Goal: Information Seeking & Learning: Learn about a topic

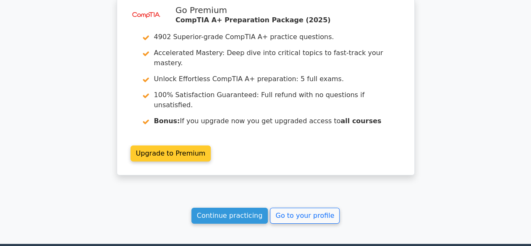
scroll to position [1358, 0]
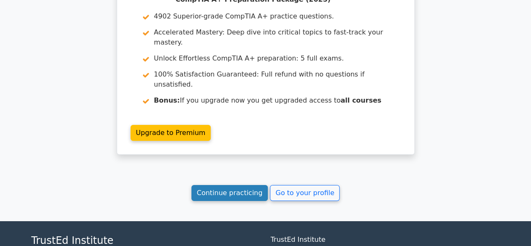
click at [246, 185] on link "Continue practicing" at bounding box center [230, 193] width 77 height 16
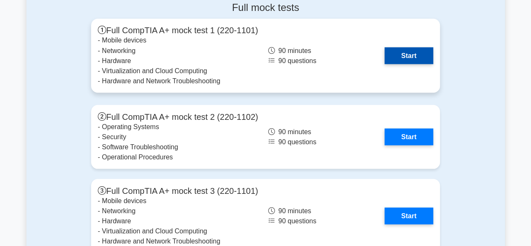
scroll to position [2353, 0]
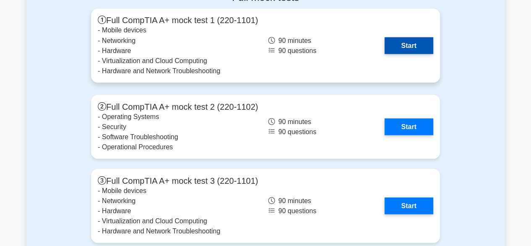
click at [425, 38] on link "Start" at bounding box center [409, 45] width 49 height 17
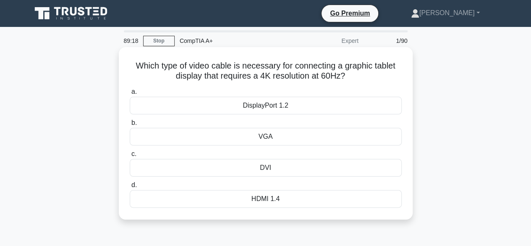
click at [279, 166] on div "DVI" at bounding box center [266, 168] width 272 height 18
click at [130, 157] on input "c. DVI" at bounding box center [130, 153] width 0 height 5
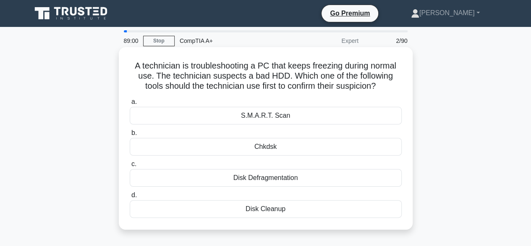
click at [261, 176] on div "Disk Defragmentation" at bounding box center [266, 178] width 272 height 18
click at [130, 167] on input "c. Disk Defragmentation" at bounding box center [130, 163] width 0 height 5
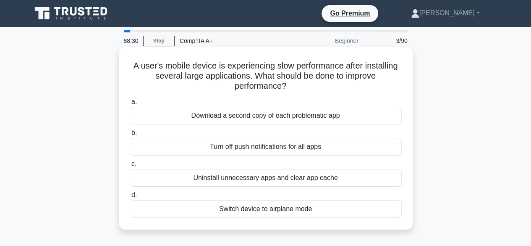
click at [256, 177] on div "Uninstall unnecessary apps and clear app cache" at bounding box center [266, 178] width 272 height 18
click at [130, 167] on input "c. Uninstall unnecessary apps and clear app cache" at bounding box center [130, 163] width 0 height 5
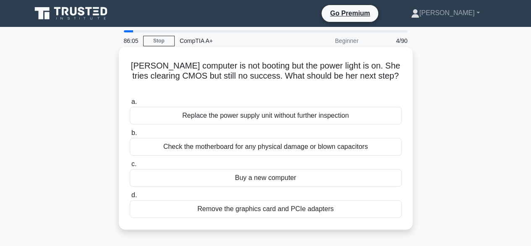
click at [181, 138] on div "Check the motherboard for any physical damage or blown capacitors" at bounding box center [266, 147] width 272 height 18
click at [130, 136] on input "b. Check the motherboard for any physical damage or blown capacitors" at bounding box center [130, 132] width 0 height 5
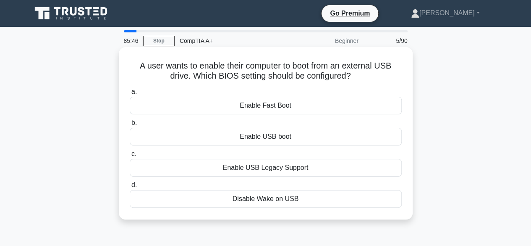
click at [237, 140] on div "Enable USB boot" at bounding box center [266, 137] width 272 height 18
click at [130, 126] on input "b. Enable USB boot" at bounding box center [130, 122] width 0 height 5
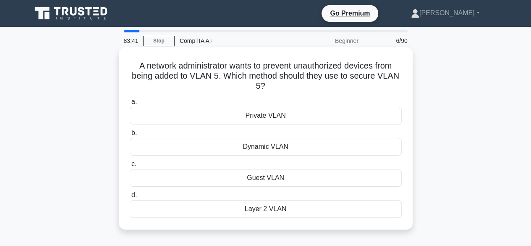
click at [241, 119] on div "Private VLAN" at bounding box center [266, 116] width 272 height 18
click at [130, 105] on input "a. Private VLAN" at bounding box center [130, 101] width 0 height 5
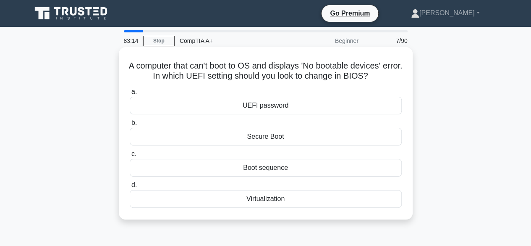
click at [245, 136] on div "Secure Boot" at bounding box center [266, 137] width 272 height 18
click at [130, 126] on input "b. Secure Boot" at bounding box center [130, 122] width 0 height 5
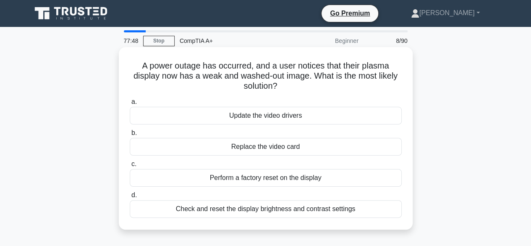
click at [276, 208] on div "Check and reset the display brightness and contrast settings" at bounding box center [266, 209] width 272 height 18
click at [130, 198] on input "d. Check and reset the display brightness and contrast settings" at bounding box center [130, 194] width 0 height 5
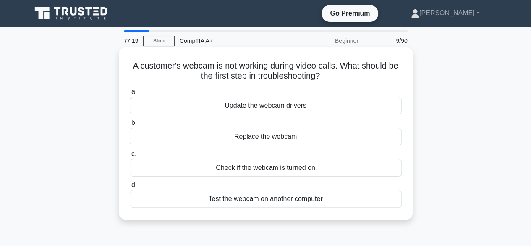
click at [262, 172] on div "Check if the webcam is turned on" at bounding box center [266, 168] width 272 height 18
click at [130, 157] on input "c. Check if the webcam is turned on" at bounding box center [130, 153] width 0 height 5
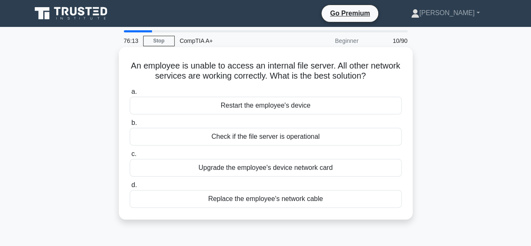
click at [268, 140] on div "Check if the file server is operational" at bounding box center [266, 137] width 272 height 18
click at [130, 126] on input "b. Check if the file server is operational" at bounding box center [130, 122] width 0 height 5
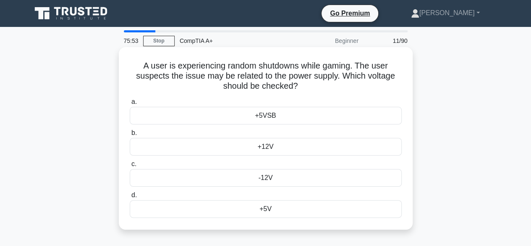
click at [274, 146] on div "+12V" at bounding box center [266, 147] width 272 height 18
click at [130, 136] on input "b. +12V" at bounding box center [130, 132] width 0 height 5
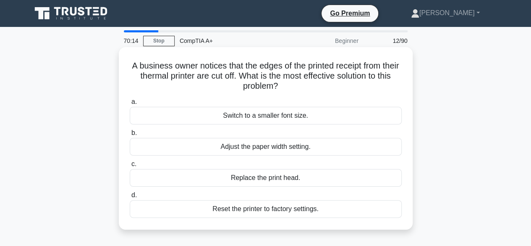
click at [295, 49] on div "A business owner notices that the edges of the printed receipt from their therm…" at bounding box center [266, 138] width 294 height 182
click at [237, 147] on div "Adjust the paper width setting." at bounding box center [266, 147] width 272 height 18
click at [130, 136] on input "b. Adjust the paper width setting." at bounding box center [130, 132] width 0 height 5
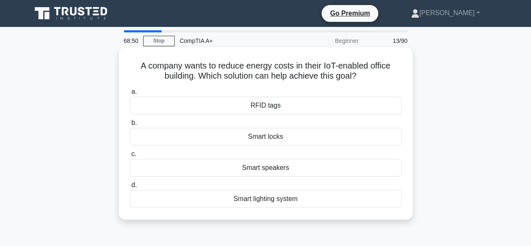
click at [255, 106] on div "RFID tags" at bounding box center [266, 106] width 272 height 18
click at [130, 95] on input "a. RFID tags" at bounding box center [130, 91] width 0 height 5
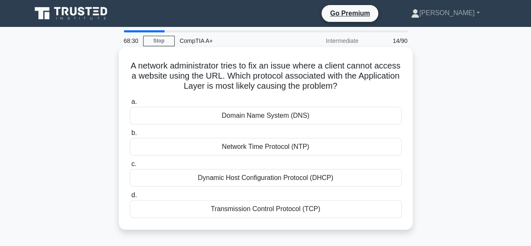
click at [236, 117] on div "Domain Name System (DNS)" at bounding box center [266, 116] width 272 height 18
click at [130, 105] on input "a. Domain Name System (DNS)" at bounding box center [130, 101] width 0 height 5
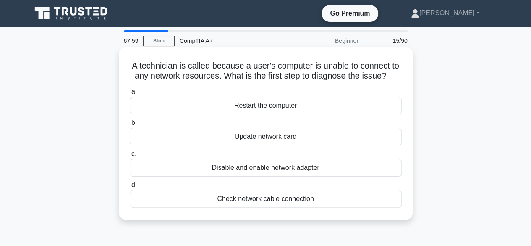
click at [268, 173] on div "Disable and enable network adapter" at bounding box center [266, 168] width 272 height 18
click at [130, 157] on input "c. Disable and enable network adapter" at bounding box center [130, 153] width 0 height 5
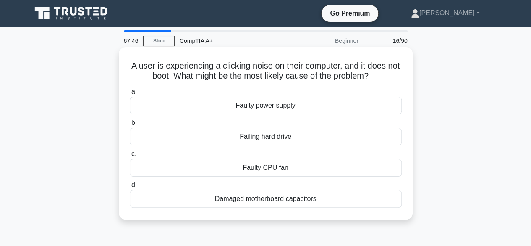
click at [247, 139] on div "Failing hard drive" at bounding box center [266, 137] width 272 height 18
click at [130, 126] on input "b. Failing hard drive" at bounding box center [130, 122] width 0 height 5
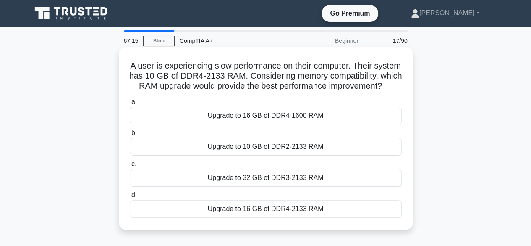
click at [245, 218] on div "Upgrade to 16 GB of DDR4-2133 RAM" at bounding box center [266, 209] width 272 height 18
click at [130, 198] on input "d. Upgrade to 16 GB of DDR4-2133 RAM" at bounding box center [130, 194] width 0 height 5
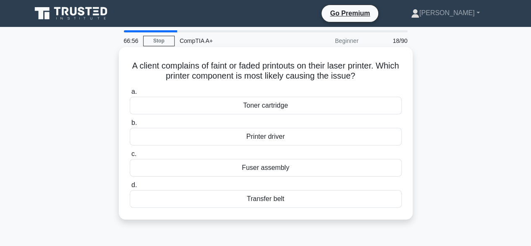
click at [260, 105] on div "Toner cartridge" at bounding box center [266, 106] width 272 height 18
click at [227, 108] on div "Toner cartridge" at bounding box center [266, 106] width 272 height 18
click at [130, 95] on input "a. Toner cartridge" at bounding box center [130, 91] width 0 height 5
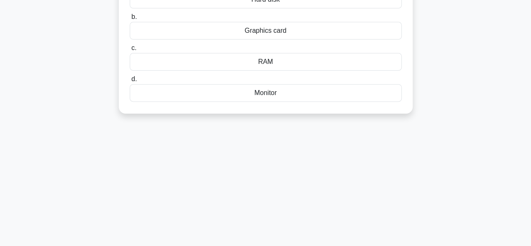
scroll to position [42, 0]
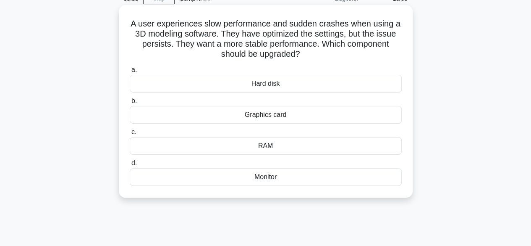
click at [263, 145] on div "RAM" at bounding box center [266, 146] width 272 height 18
click at [130, 135] on input "c. RAM" at bounding box center [130, 131] width 0 height 5
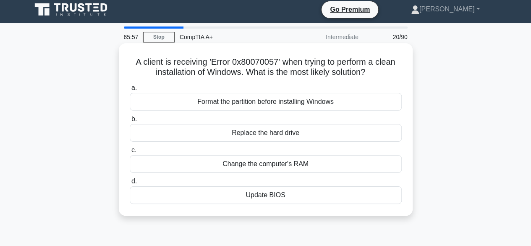
scroll to position [0, 0]
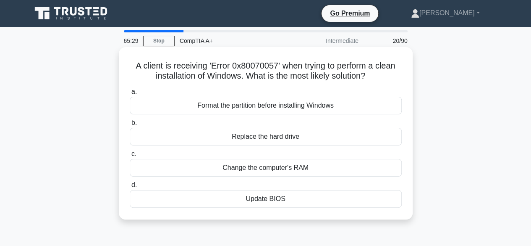
click at [253, 107] on div "Format the partition before installing Windows" at bounding box center [266, 106] width 272 height 18
click at [130, 95] on input "a. Format the partition before installing Windows" at bounding box center [130, 91] width 0 height 5
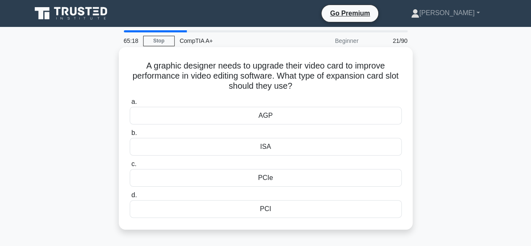
click at [263, 180] on div "PCIe" at bounding box center [266, 178] width 272 height 18
click at [130, 167] on input "c. PCIe" at bounding box center [130, 163] width 0 height 5
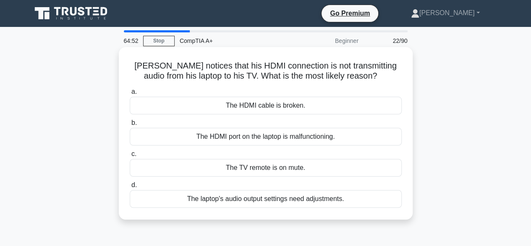
click at [310, 170] on div "The TV remote is on mute." at bounding box center [266, 168] width 272 height 18
click at [130, 157] on input "c. The TV remote is on mute." at bounding box center [130, 153] width 0 height 5
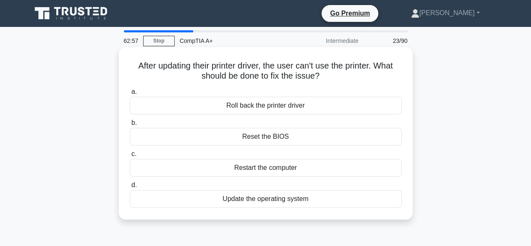
click at [270, 166] on div "Restart the computer" at bounding box center [266, 168] width 272 height 18
click at [130, 157] on input "c. Restart the computer" at bounding box center [130, 153] width 0 height 5
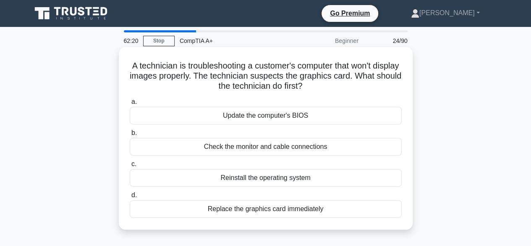
click at [279, 146] on div "Check the monitor and cable connections" at bounding box center [266, 147] width 272 height 18
click at [130, 136] on input "b. Check the monitor and cable connections" at bounding box center [130, 132] width 0 height 5
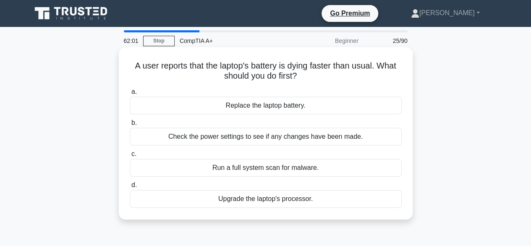
click at [186, 134] on div "Check the power settings to see if any changes have been made." at bounding box center [266, 137] width 272 height 18
click at [130, 126] on input "b. Check the power settings to see if any changes have been made." at bounding box center [130, 122] width 0 height 5
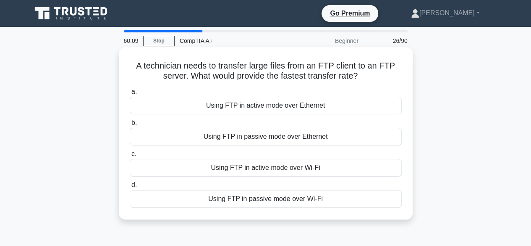
click at [269, 106] on div "Using FTP in active mode over Ethernet" at bounding box center [266, 106] width 272 height 18
click at [130, 95] on input "a. Using FTP in active mode over Ethernet" at bounding box center [130, 91] width 0 height 5
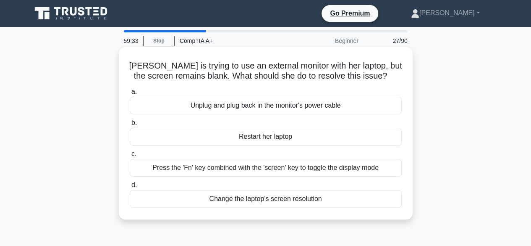
click at [313, 172] on div "Press the 'Fn' key combined with the 'screen' key to toggle the display mode" at bounding box center [266, 168] width 272 height 18
click at [130, 157] on input "c. Press the 'Fn' key combined with the 'screen' key to toggle the display mode" at bounding box center [130, 153] width 0 height 5
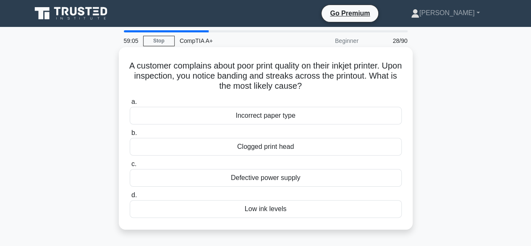
click at [263, 210] on div "Low ink levels" at bounding box center [266, 209] width 272 height 18
click at [130, 198] on input "d. Low ink levels" at bounding box center [130, 194] width 0 height 5
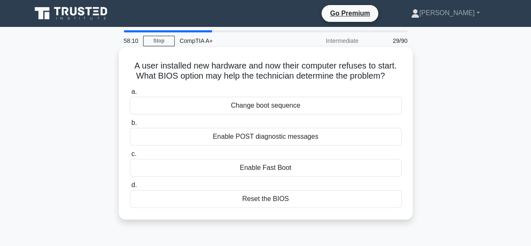
click at [211, 137] on div "Enable POST diagnostic messages" at bounding box center [266, 137] width 272 height 18
click at [130, 126] on input "b. Enable POST diagnostic messages" at bounding box center [130, 122] width 0 height 5
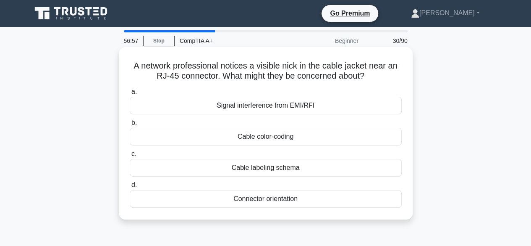
click at [272, 141] on div "Cable color-coding" at bounding box center [266, 137] width 272 height 18
click at [130, 126] on input "b. Cable color-coding" at bounding box center [130, 122] width 0 height 5
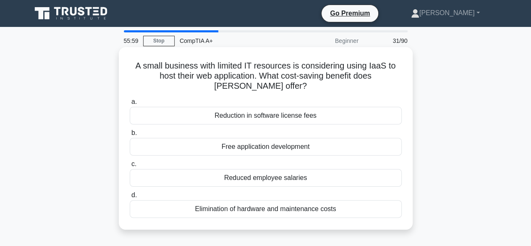
click at [220, 142] on div "Free application development" at bounding box center [266, 147] width 272 height 18
click at [130, 136] on input "b. Free application development" at bounding box center [130, 132] width 0 height 5
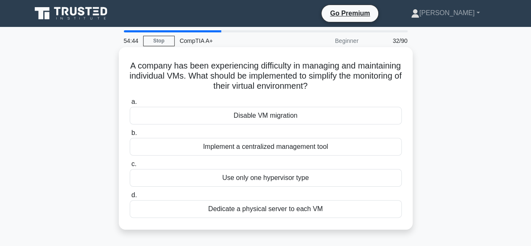
click at [222, 149] on div "Implement a centralized management tool" at bounding box center [266, 147] width 272 height 18
click at [130, 136] on input "b. Implement a centralized management tool" at bounding box center [130, 132] width 0 height 5
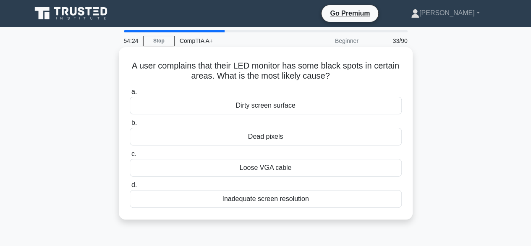
click at [247, 110] on div "Dirty screen surface" at bounding box center [266, 106] width 272 height 18
click at [130, 95] on input "a. Dirty screen surface" at bounding box center [130, 91] width 0 height 5
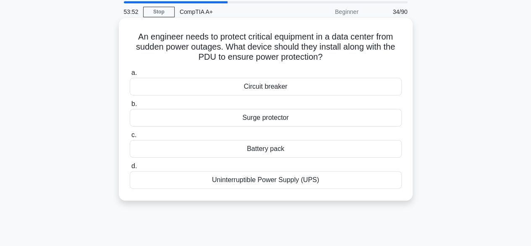
scroll to position [42, 0]
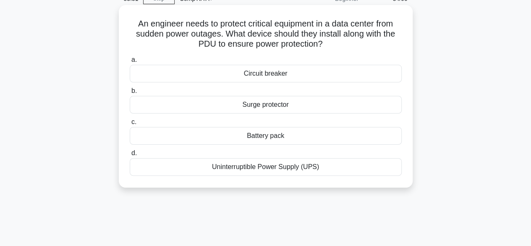
click at [240, 174] on div "Uninterruptible Power Supply (UPS)" at bounding box center [266, 167] width 272 height 18
click at [130, 156] on input "d. Uninterruptible Power Supply (UPS)" at bounding box center [130, 152] width 0 height 5
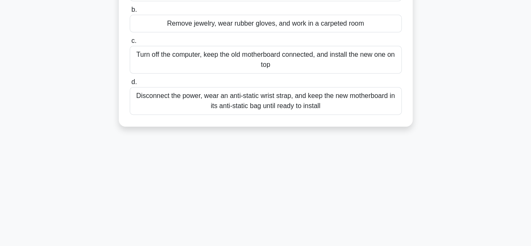
scroll to position [126, 0]
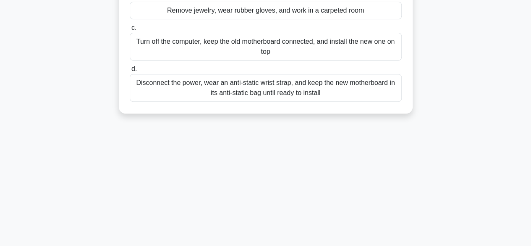
click at [242, 91] on div "Disconnect the power, wear an anti-static wrist strap, and keep the new motherb…" at bounding box center [266, 88] width 272 height 28
click at [130, 72] on input "d. Disconnect the power, wear an anti-static wrist strap, and keep the new moth…" at bounding box center [130, 68] width 0 height 5
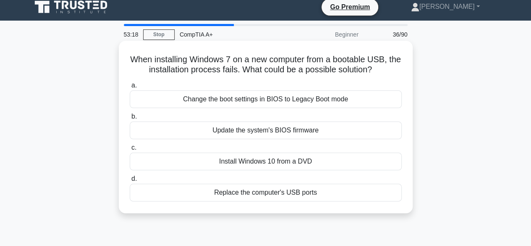
scroll to position [0, 0]
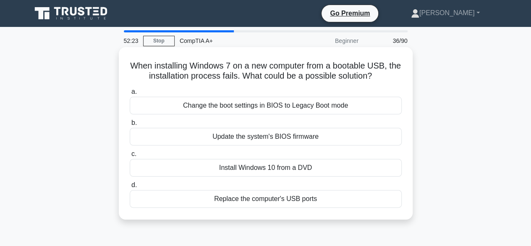
click at [175, 101] on div "Change the boot settings in BIOS to Legacy Boot mode" at bounding box center [266, 106] width 272 height 18
click at [130, 95] on input "a. Change the boot settings in BIOS to Legacy Boot mode" at bounding box center [130, 91] width 0 height 5
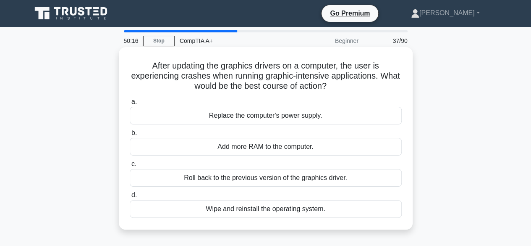
click at [207, 152] on div "Add more RAM to the computer." at bounding box center [266, 147] width 272 height 18
click at [130, 136] on input "b. Add more RAM to the computer." at bounding box center [130, 132] width 0 height 5
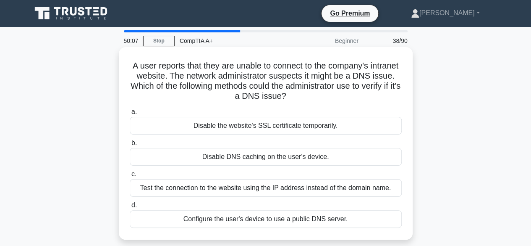
drag, startPoint x: 152, startPoint y: 112, endPoint x: 202, endPoint y: 109, distance: 50.5
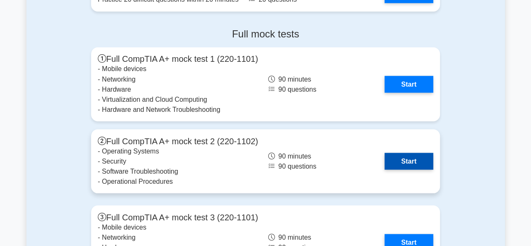
scroll to position [2311, 0]
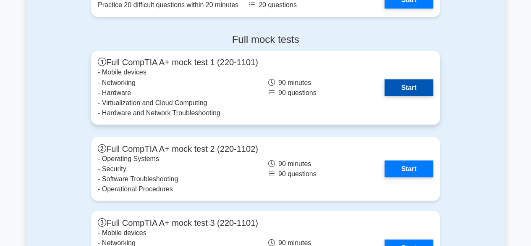
click at [424, 83] on link "Start" at bounding box center [409, 87] width 49 height 17
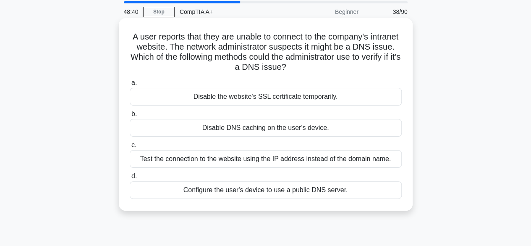
scroll to position [42, 0]
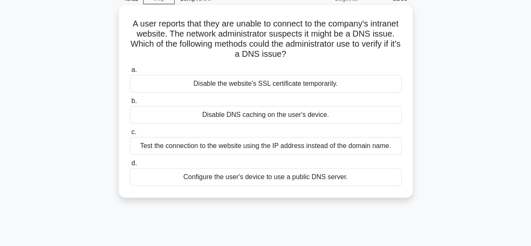
click at [273, 183] on div "Configure the user's device to use a public DNS server." at bounding box center [266, 177] width 272 height 18
click at [130, 166] on input "d. Configure the user's device to use a public DNS server." at bounding box center [130, 162] width 0 height 5
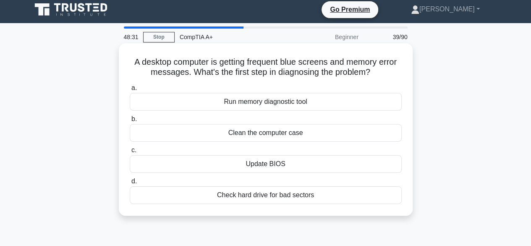
scroll to position [0, 0]
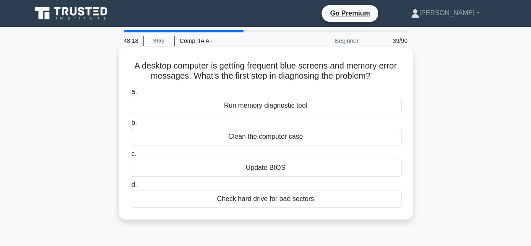
click at [247, 106] on div "Run memory diagnostic tool" at bounding box center [266, 106] width 272 height 18
click at [130, 95] on input "a. Run memory diagnostic tool" at bounding box center [130, 91] width 0 height 5
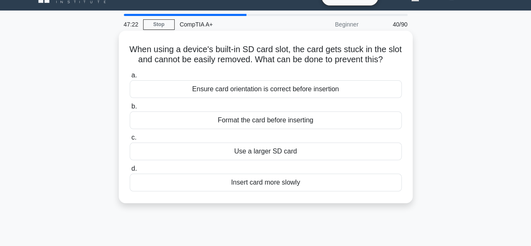
scroll to position [42, 0]
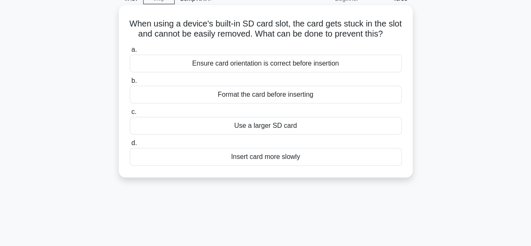
click at [231, 72] on div "Ensure card orientation is correct before insertion" at bounding box center [266, 64] width 272 height 18
click at [130, 53] on input "a. Ensure card orientation is correct before insertion" at bounding box center [130, 49] width 0 height 5
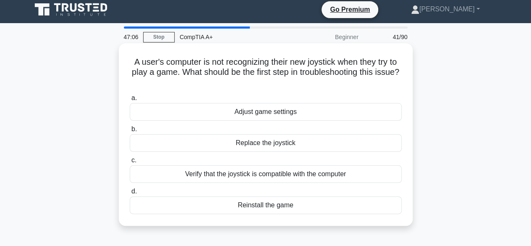
scroll to position [0, 0]
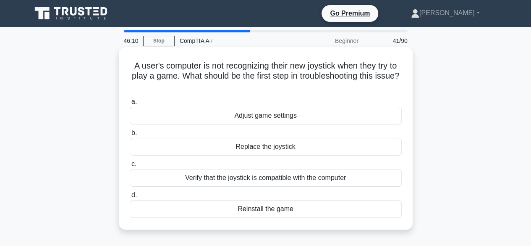
click at [170, 176] on div "Verify that the joystick is compatible with the computer" at bounding box center [266, 178] width 272 height 18
click at [130, 167] on input "c. Verify that the joystick is compatible with the computer" at bounding box center [130, 163] width 0 height 5
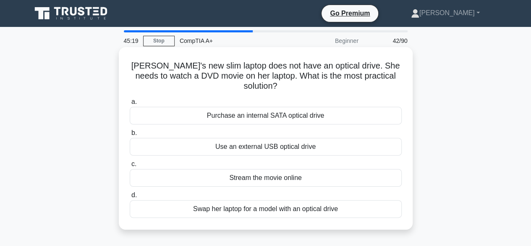
click at [262, 179] on div "Stream the movie online" at bounding box center [266, 178] width 272 height 18
click at [130, 167] on input "c. Stream the movie online" at bounding box center [130, 163] width 0 height 5
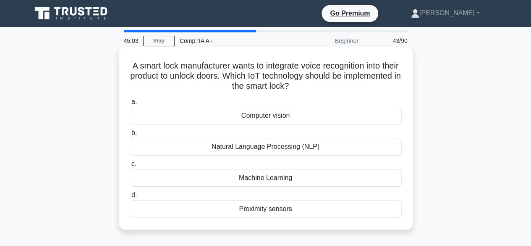
click at [266, 152] on div "Natural Language Processing (NLP)" at bounding box center [266, 147] width 272 height 18
click at [130, 136] on input "b. Natural Language Processing (NLP)" at bounding box center [130, 132] width 0 height 5
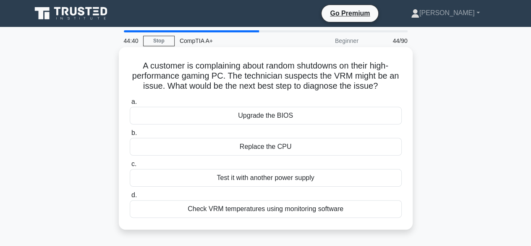
click at [275, 212] on div "Check VRM temperatures using monitoring software" at bounding box center [266, 209] width 272 height 18
click at [130, 198] on input "d. Check VRM temperatures using monitoring software" at bounding box center [130, 194] width 0 height 5
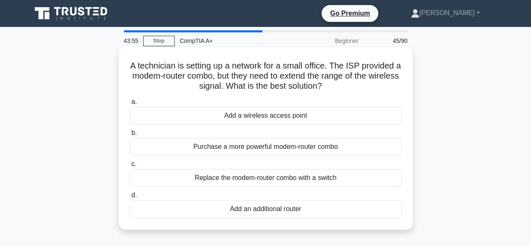
click at [229, 119] on div "Add a wireless access point" at bounding box center [266, 116] width 272 height 18
click at [130, 105] on input "a. Add a wireless access point" at bounding box center [130, 101] width 0 height 5
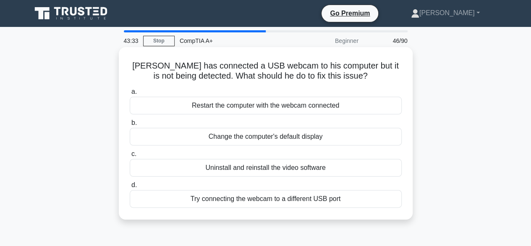
click at [187, 194] on div "Try connecting the webcam to a different USB port" at bounding box center [266, 199] width 272 height 18
click at [130, 188] on input "d. Try connecting the webcam to a different USB port" at bounding box center [130, 184] width 0 height 5
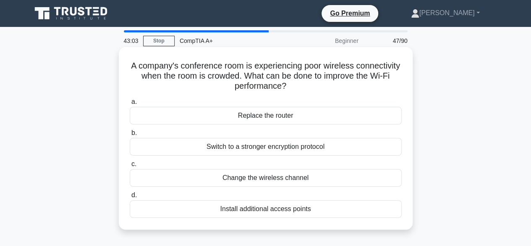
click at [223, 210] on div "Install additional access points" at bounding box center [266, 209] width 272 height 18
click at [130, 198] on input "d. Install additional access points" at bounding box center [130, 194] width 0 height 5
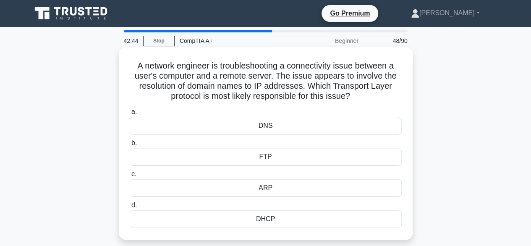
click at [234, 126] on div "DNS" at bounding box center [266, 126] width 272 height 18
click at [130, 115] on input "a. DNS" at bounding box center [130, 111] width 0 height 5
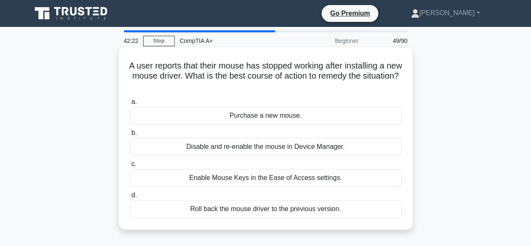
click at [191, 180] on div "Enable Mouse Keys in the Ease of Access settings." at bounding box center [266, 178] width 272 height 18
click at [130, 167] on input "c. Enable Mouse Keys in the Ease of Access settings." at bounding box center [130, 163] width 0 height 5
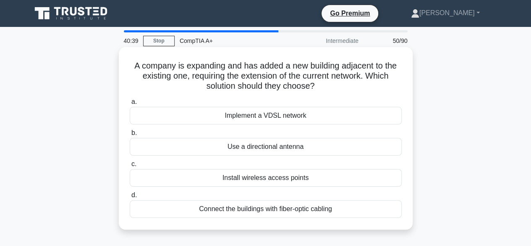
click at [213, 173] on div "Install wireless access points" at bounding box center [266, 178] width 272 height 18
click at [130, 167] on input "c. Install wireless access points" at bounding box center [130, 163] width 0 height 5
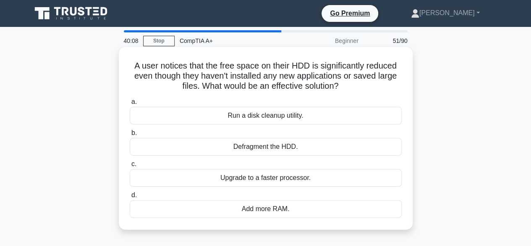
click at [247, 116] on div "Run a disk cleanup utility." at bounding box center [266, 116] width 272 height 18
click at [130, 105] on input "a. Run a disk cleanup utility." at bounding box center [130, 101] width 0 height 5
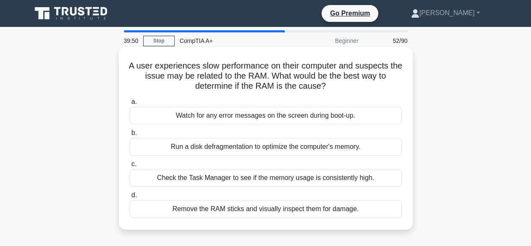
click at [188, 179] on div "Check the Task Manager to see if the memory usage is consistently high." at bounding box center [266, 178] width 272 height 18
click at [130, 167] on input "c. Check the Task Manager to see if the memory usage is consistently high." at bounding box center [130, 163] width 0 height 5
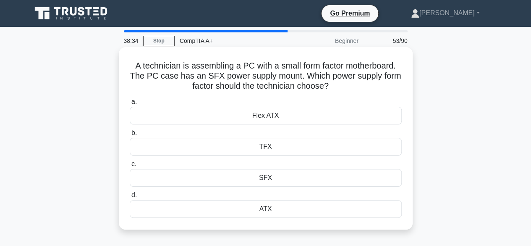
click at [269, 182] on div "SFX" at bounding box center [266, 178] width 272 height 18
click at [130, 167] on input "c. SFX" at bounding box center [130, 163] width 0 height 5
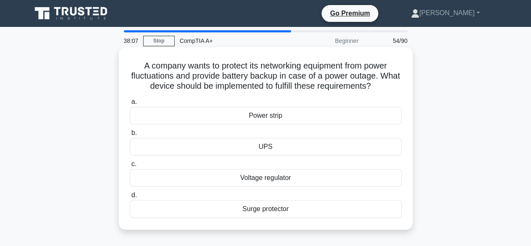
click at [265, 209] on div "Surge protector" at bounding box center [266, 209] width 272 height 18
click at [130, 198] on input "d. Surge protector" at bounding box center [130, 194] width 0 height 5
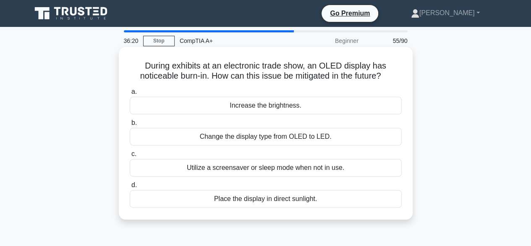
click at [277, 136] on div "Change the display type from OLED to LED." at bounding box center [266, 137] width 272 height 18
click at [130, 126] on input "b. Change the display type from OLED to LED." at bounding box center [130, 122] width 0 height 5
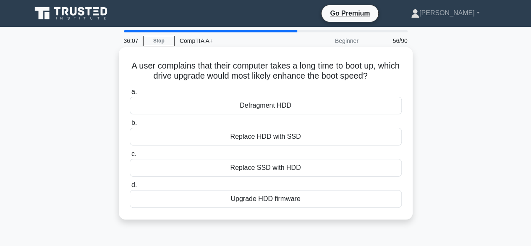
click at [251, 138] on div "Replace HDD with SSD" at bounding box center [266, 137] width 272 height 18
click at [130, 126] on input "b. Replace HDD with SSD" at bounding box center [130, 122] width 0 height 5
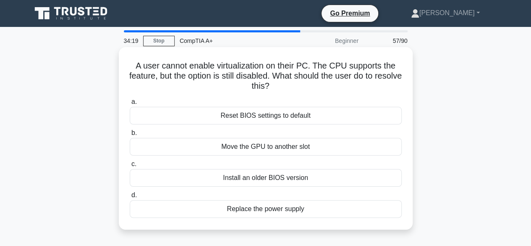
click at [294, 216] on div "Replace the power supply" at bounding box center [266, 209] width 272 height 18
click at [130, 198] on input "d. Replace the power supply" at bounding box center [130, 194] width 0 height 5
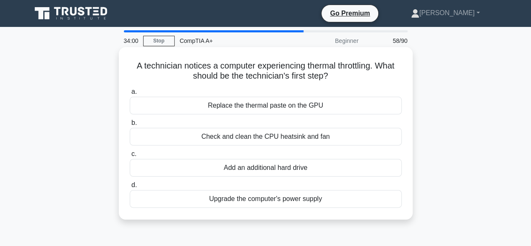
click at [244, 109] on div "Replace the thermal paste on the GPU" at bounding box center [266, 106] width 272 height 18
click at [130, 95] on input "a. Replace the thermal paste on the GPU" at bounding box center [130, 91] width 0 height 5
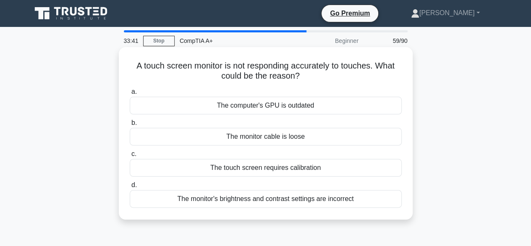
click at [266, 175] on div "The touch screen requires calibration" at bounding box center [266, 168] width 272 height 18
click at [130, 157] on input "c. The touch screen requires calibration" at bounding box center [130, 153] width 0 height 5
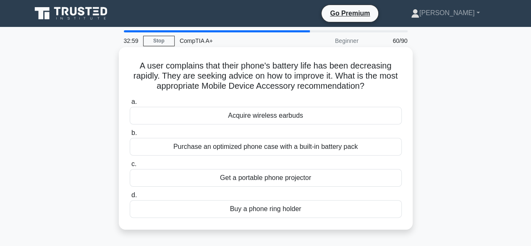
click at [273, 148] on div "Purchase an optimized phone case with a built-in battery pack" at bounding box center [266, 147] width 272 height 18
click at [130, 136] on input "b. Purchase an optimized phone case with a built-in battery pack" at bounding box center [130, 132] width 0 height 5
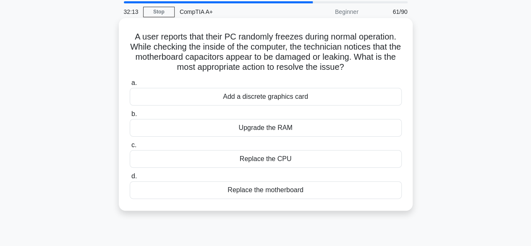
scroll to position [42, 0]
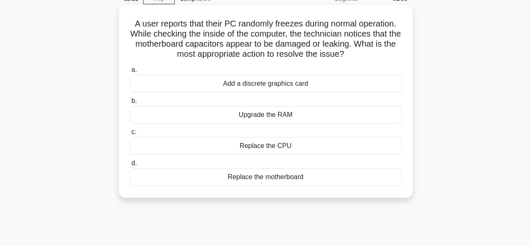
click at [269, 177] on div "Replace the motherboard" at bounding box center [266, 177] width 272 height 18
click at [130, 166] on input "d. Replace the motherboard" at bounding box center [130, 162] width 0 height 5
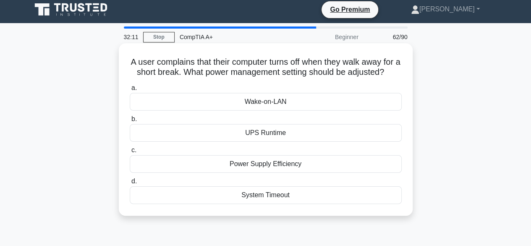
scroll to position [0, 0]
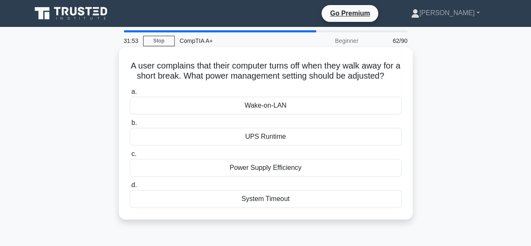
click at [263, 176] on div "Power Supply Efficiency" at bounding box center [266, 168] width 272 height 18
click at [130, 157] on input "c. Power Supply Efficiency" at bounding box center [130, 153] width 0 height 5
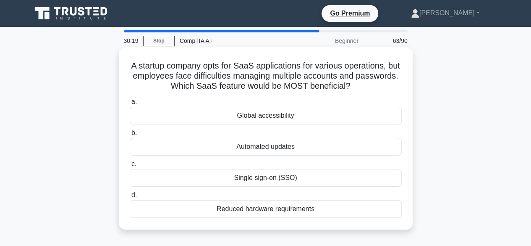
click at [264, 180] on div "Single sign-on (SSO)" at bounding box center [266, 178] width 272 height 18
click at [130, 167] on input "c. Single sign-on (SSO)" at bounding box center [130, 163] width 0 height 5
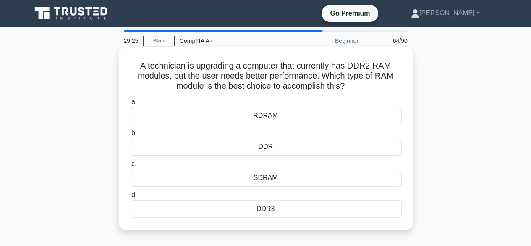
click at [261, 181] on div "SDRAM" at bounding box center [266, 178] width 272 height 18
click at [130, 167] on input "c. SDRAM" at bounding box center [130, 163] width 0 height 5
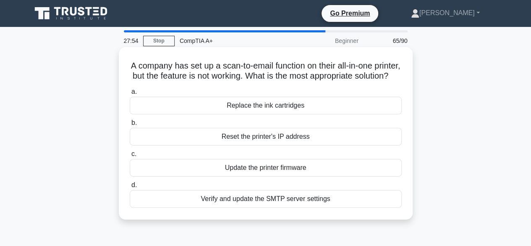
click at [258, 176] on div "Update the printer firmware" at bounding box center [266, 168] width 272 height 18
click at [130, 157] on input "c. Update the printer firmware" at bounding box center [130, 153] width 0 height 5
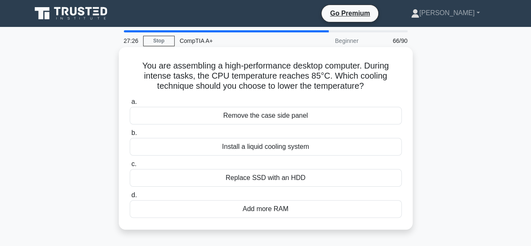
click at [285, 151] on div "Install a liquid cooling system" at bounding box center [266, 147] width 272 height 18
click at [130, 136] on input "b. Install a liquid cooling system" at bounding box center [130, 132] width 0 height 5
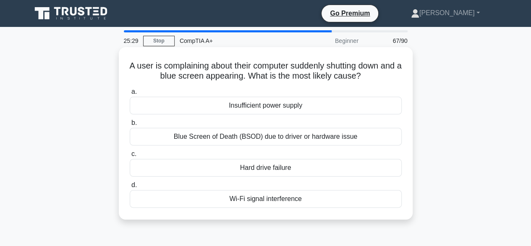
click at [272, 106] on div "Insufficient power supply" at bounding box center [266, 106] width 272 height 18
click at [130, 95] on input "a. Insufficient power supply" at bounding box center [130, 91] width 0 height 5
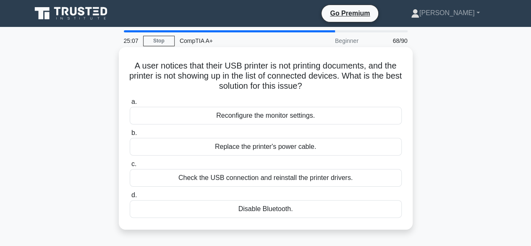
click at [304, 179] on div "Check the USB connection and reinstall the printer drivers." at bounding box center [266, 178] width 272 height 18
click at [130, 167] on input "c. Check the USB connection and reinstall the printer drivers." at bounding box center [130, 163] width 0 height 5
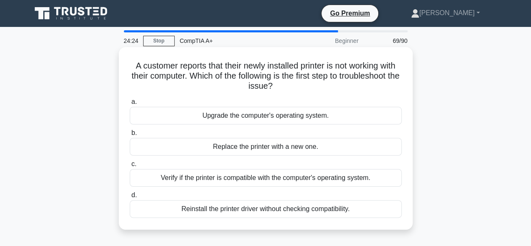
click at [216, 206] on div "Reinstall the printer driver without checking compatibility." at bounding box center [266, 209] width 272 height 18
click at [130, 198] on input "d. Reinstall the printer driver without checking compatibility." at bounding box center [130, 194] width 0 height 5
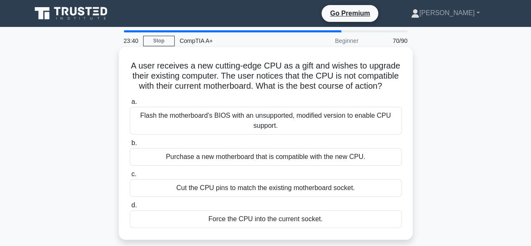
click at [203, 121] on div "Flash the motherboard's BIOS with an unsupported, modified version to enable CP…" at bounding box center [266, 121] width 272 height 28
click at [130, 105] on input "a. Flash the motherboard's BIOS with an unsupported, modified version to enable…" at bounding box center [130, 101] width 0 height 5
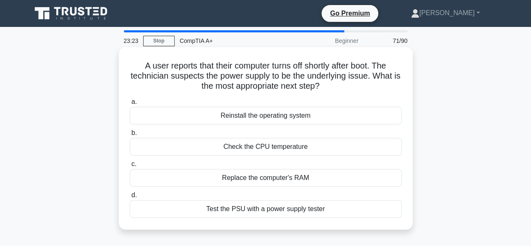
click at [260, 209] on div "Test the PSU with a power supply tester" at bounding box center [266, 209] width 272 height 18
click at [130, 198] on input "d. Test the PSU with a power supply tester" at bounding box center [130, 194] width 0 height 5
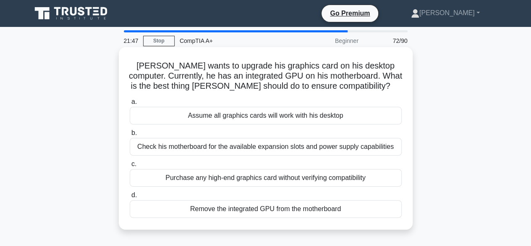
click at [199, 145] on div "Check his motherboard for the available expansion slots and power supply capabi…" at bounding box center [266, 147] width 272 height 18
click at [130, 136] on input "b. Check his motherboard for the available expansion slots and power supply cap…" at bounding box center [130, 132] width 0 height 5
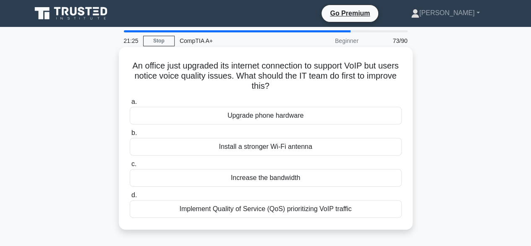
click at [197, 207] on div "Implement Quality of Service (QoS) prioritizing VoIP traffic" at bounding box center [266, 209] width 272 height 18
click at [130, 198] on input "d. Implement Quality of Service (QoS) prioritizing VoIP traffic" at bounding box center [130, 194] width 0 height 5
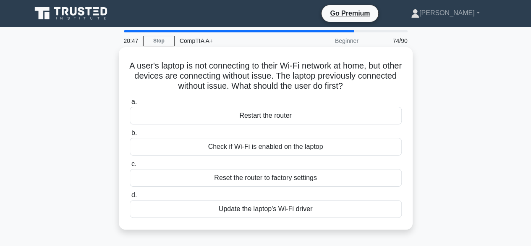
click at [229, 147] on div "Check if Wi-Fi is enabled on the laptop" at bounding box center [266, 147] width 272 height 18
click at [130, 136] on input "b. Check if Wi-Fi is enabled on the laptop" at bounding box center [130, 132] width 0 height 5
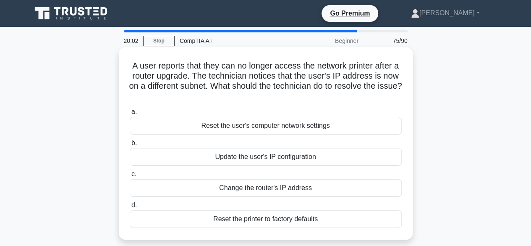
click at [265, 157] on div "Update the user's IP configuration" at bounding box center [266, 157] width 272 height 18
click at [130, 146] on input "b. Update the user's IP configuration" at bounding box center [130, 142] width 0 height 5
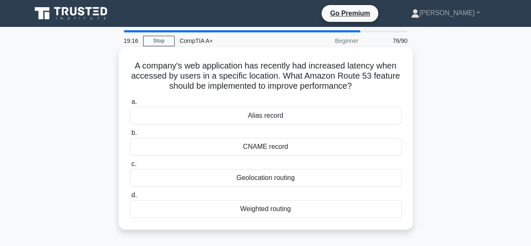
click at [248, 147] on div "CNAME record" at bounding box center [266, 147] width 272 height 18
click at [130, 136] on input "b. CNAME record" at bounding box center [130, 132] width 0 height 5
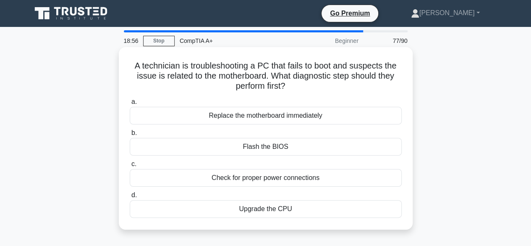
click at [281, 184] on div "Check for proper power connections" at bounding box center [266, 178] width 272 height 18
click at [130, 167] on input "c. Check for proper power connections" at bounding box center [130, 163] width 0 height 5
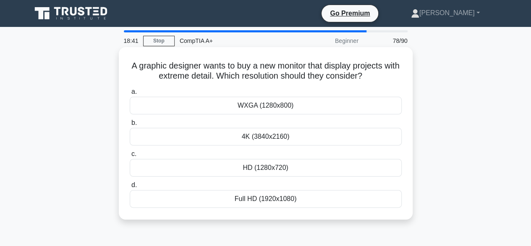
click at [253, 198] on div "Full HD (1920x1080)" at bounding box center [266, 199] width 272 height 18
click at [130, 188] on input "d. Full HD (1920x1080)" at bounding box center [130, 184] width 0 height 5
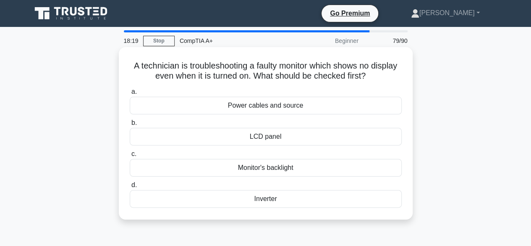
click at [237, 108] on div "Power cables and source" at bounding box center [266, 106] width 272 height 18
click at [130, 95] on input "a. Power cables and source" at bounding box center [130, 91] width 0 height 5
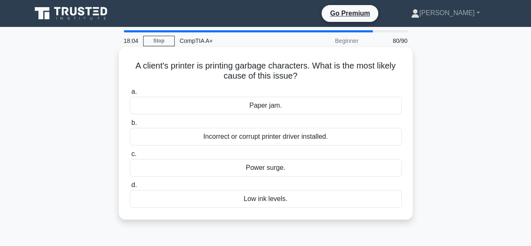
click at [255, 198] on div "Low ink levels." at bounding box center [266, 199] width 272 height 18
click at [130, 188] on input "d. Low ink levels." at bounding box center [130, 184] width 0 height 5
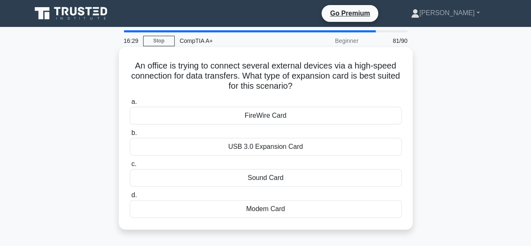
click at [239, 145] on div "USB 3.0 Expansion Card" at bounding box center [266, 147] width 272 height 18
click at [130, 136] on input "b. USB 3.0 Expansion Card" at bounding box center [130, 132] width 0 height 5
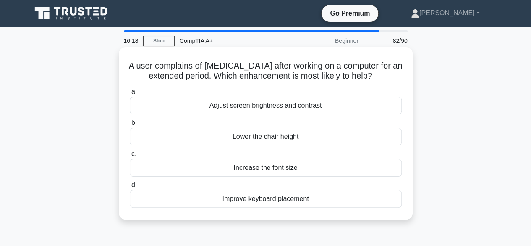
click at [287, 105] on div "Adjust screen brightness and contrast" at bounding box center [266, 106] width 272 height 18
click at [130, 95] on input "a. Adjust screen brightness and contrast" at bounding box center [130, 91] width 0 height 5
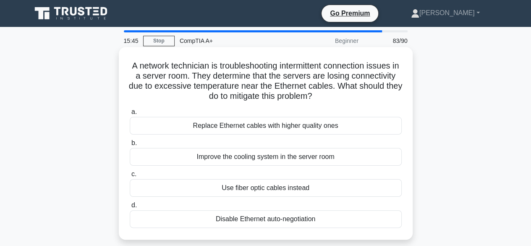
click at [239, 157] on div "Improve the cooling system in the server room" at bounding box center [266, 157] width 272 height 18
click at [130, 146] on input "b. Improve the cooling system in the server room" at bounding box center [130, 142] width 0 height 5
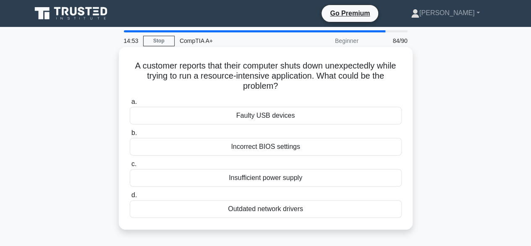
click at [158, 94] on div "A customer reports that their computer shuts down unexpectedly while trying to …" at bounding box center [265, 138] width 287 height 176
click at [232, 178] on div "Insufficient power supply" at bounding box center [266, 178] width 272 height 18
click at [130, 167] on input "c. Insufficient power supply" at bounding box center [130, 163] width 0 height 5
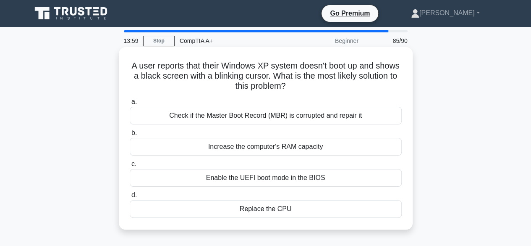
click at [160, 117] on div "Check if the Master Boot Record (MBR) is corrupted and repair it" at bounding box center [266, 116] width 272 height 18
click at [130, 105] on input "a. Check if the Master Boot Record (MBR) is corrupted and repair it" at bounding box center [130, 101] width 0 height 5
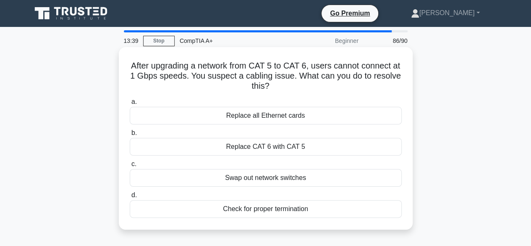
click at [199, 178] on div "Swap out network switches" at bounding box center [266, 178] width 272 height 18
click at [130, 167] on input "c. Swap out network switches" at bounding box center [130, 163] width 0 height 5
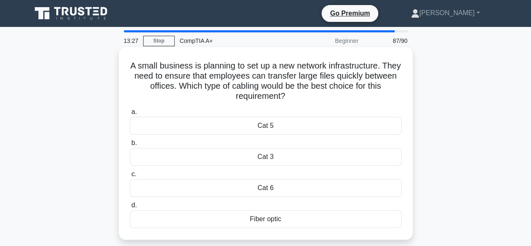
click at [256, 129] on div "Cat 5" at bounding box center [266, 126] width 272 height 18
click at [130, 115] on input "a. Cat 5" at bounding box center [130, 111] width 0 height 5
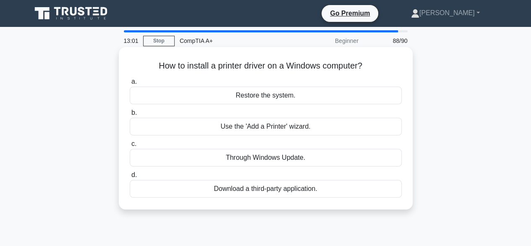
click at [227, 191] on div "Download a third-party application." at bounding box center [266, 189] width 272 height 18
click at [130, 178] on input "d. Download a third-party application." at bounding box center [130, 174] width 0 height 5
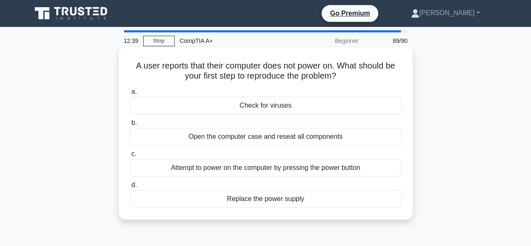
click at [258, 201] on div "Replace the power supply" at bounding box center [266, 199] width 272 height 18
click at [130, 188] on input "d. Replace the power supply" at bounding box center [130, 184] width 0 height 5
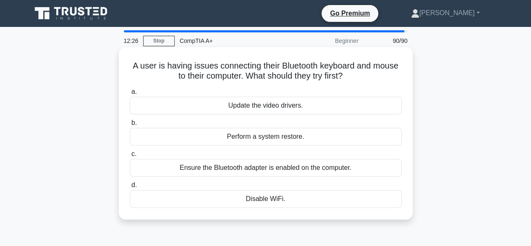
click at [271, 168] on div "Ensure the Bluetooth adapter is enabled on the computer." at bounding box center [266, 168] width 272 height 18
click at [130, 157] on input "c. Ensure the Bluetooth adapter is enabled on the computer." at bounding box center [130, 153] width 0 height 5
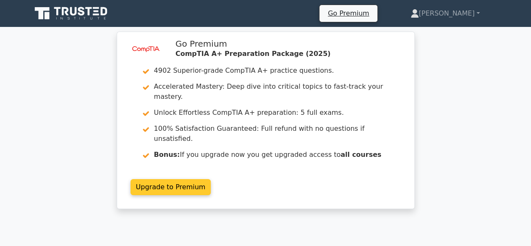
drag, startPoint x: 250, startPoint y: 158, endPoint x: 239, endPoint y: 160, distance: 11.1
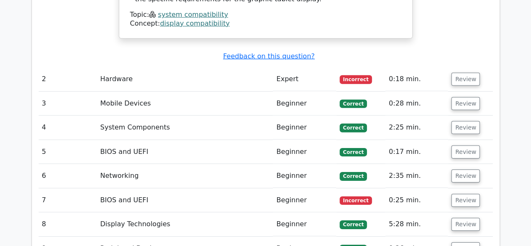
scroll to position [1218, 0]
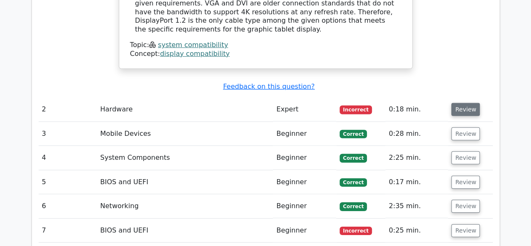
click at [469, 103] on button "Review" at bounding box center [466, 109] width 29 height 13
click at [456, 103] on button "Review" at bounding box center [466, 109] width 29 height 13
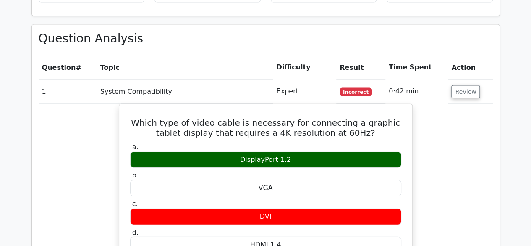
scroll to position [882, 0]
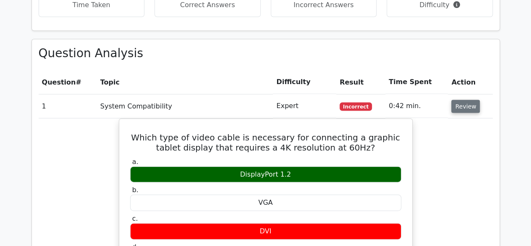
click at [470, 100] on button "Review" at bounding box center [466, 106] width 29 height 13
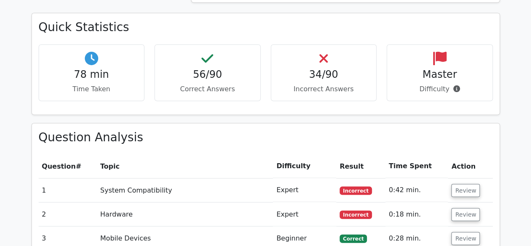
scroll to position [798, 0]
click at [453, 208] on button "Review" at bounding box center [466, 214] width 29 height 13
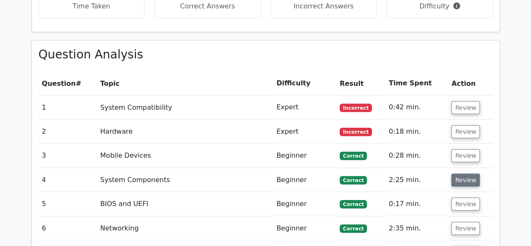
scroll to position [882, 0]
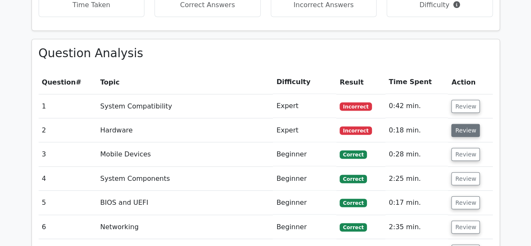
click at [471, 124] on button "Review" at bounding box center [466, 130] width 29 height 13
click at [463, 148] on button "Review" at bounding box center [466, 154] width 29 height 13
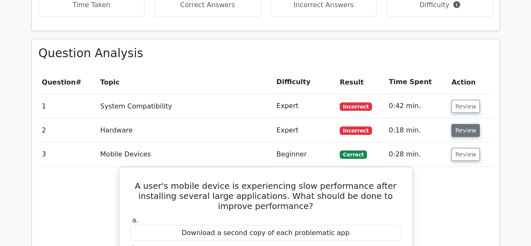
click at [469, 124] on button "Review" at bounding box center [466, 130] width 29 height 13
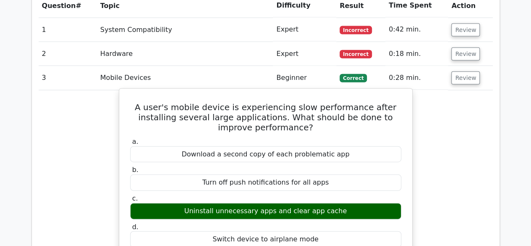
scroll to position [966, 0]
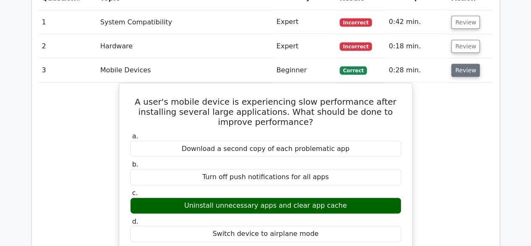
click at [462, 64] on button "Review" at bounding box center [466, 70] width 29 height 13
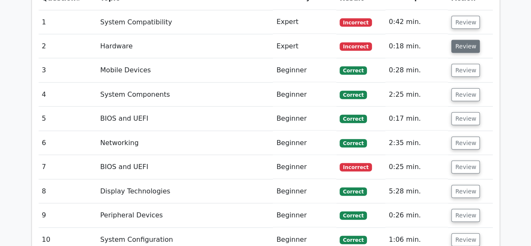
click at [463, 40] on button "Review" at bounding box center [466, 46] width 29 height 13
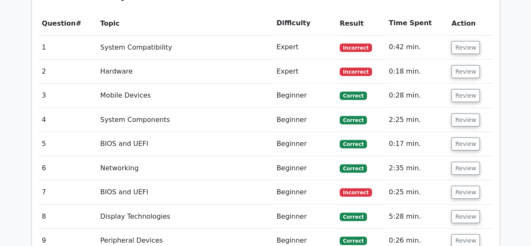
scroll to position [924, 0]
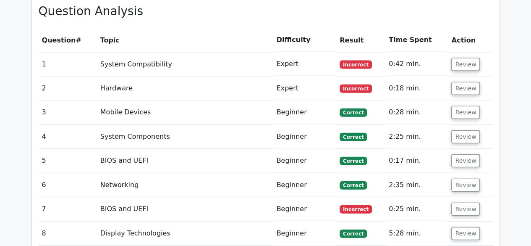
click at [285, 76] on td "Expert" at bounding box center [304, 88] width 63 height 24
click at [404, 100] on td "0:28 min." at bounding box center [417, 112] width 63 height 24
click at [463, 82] on button "Review" at bounding box center [466, 88] width 29 height 13
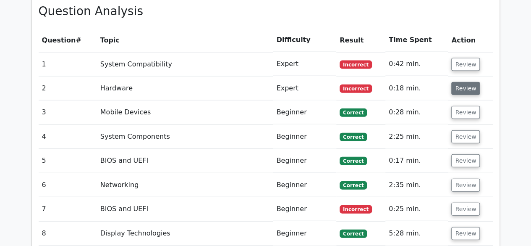
click at [463, 82] on button "Review" at bounding box center [466, 88] width 29 height 13
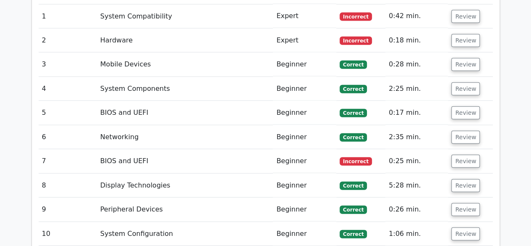
scroll to position [1008, 0]
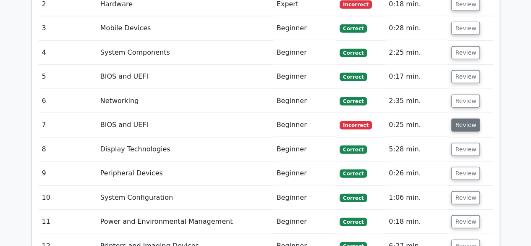
click at [464, 118] on button "Review" at bounding box center [466, 124] width 29 height 13
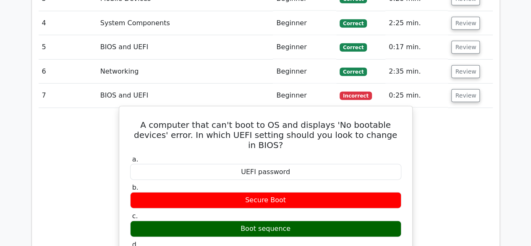
scroll to position [1092, 0]
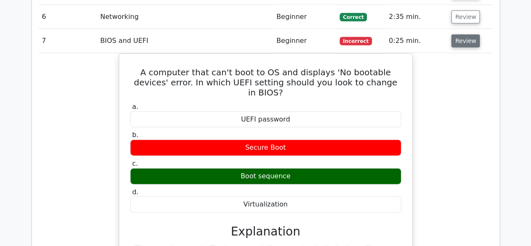
click at [464, 34] on button "Review" at bounding box center [466, 40] width 29 height 13
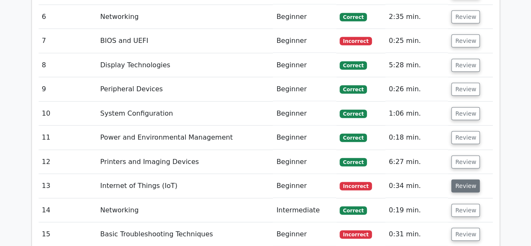
click at [467, 179] on button "Review" at bounding box center [466, 185] width 29 height 13
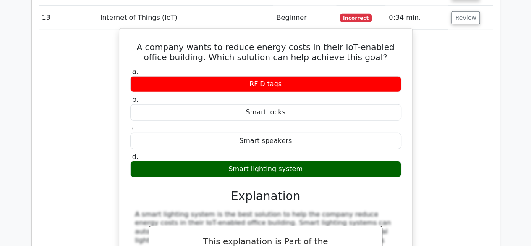
scroll to position [1218, 0]
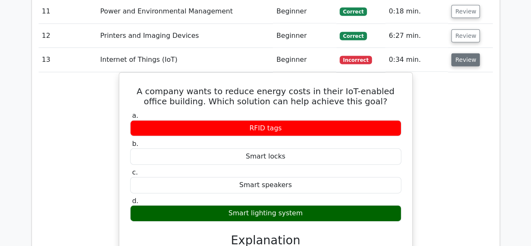
click at [459, 53] on button "Review" at bounding box center [466, 59] width 29 height 13
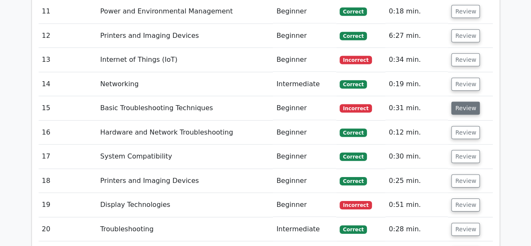
click at [458, 102] on button "Review" at bounding box center [466, 108] width 29 height 13
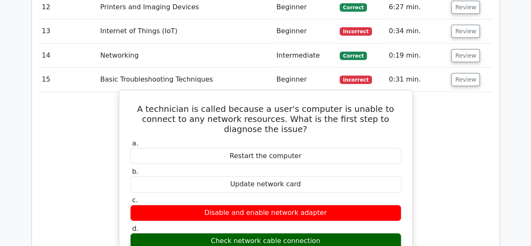
scroll to position [1260, 0]
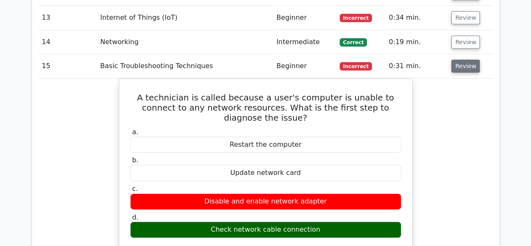
click at [471, 60] on button "Review" at bounding box center [466, 66] width 29 height 13
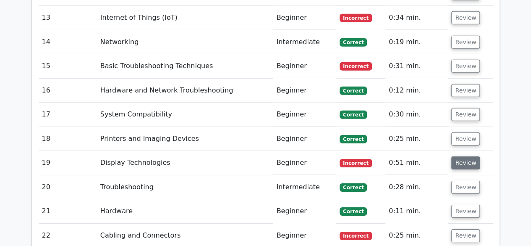
click at [462, 156] on button "Review" at bounding box center [466, 162] width 29 height 13
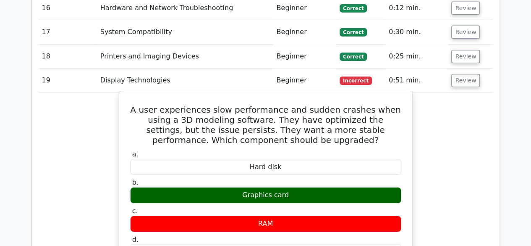
scroll to position [1344, 0]
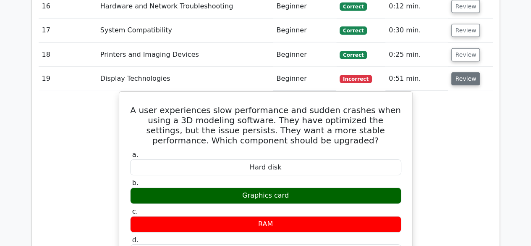
click at [468, 72] on button "Review" at bounding box center [466, 78] width 29 height 13
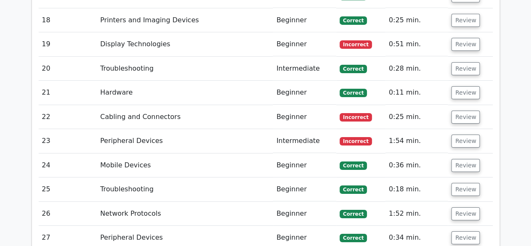
scroll to position [1386, 0]
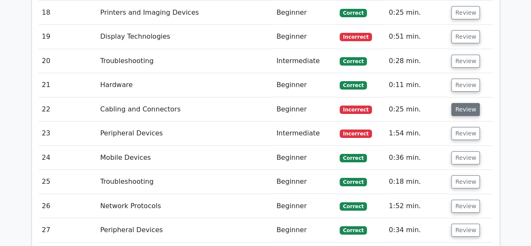
click at [471, 103] on button "Review" at bounding box center [466, 109] width 29 height 13
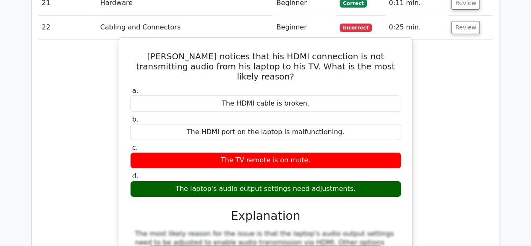
scroll to position [1470, 0]
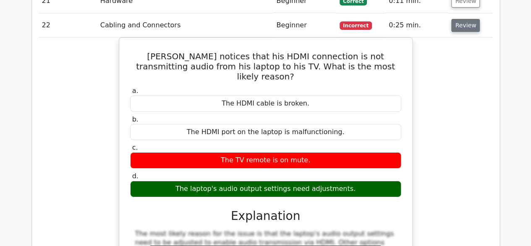
click at [466, 19] on button "Review" at bounding box center [466, 25] width 29 height 13
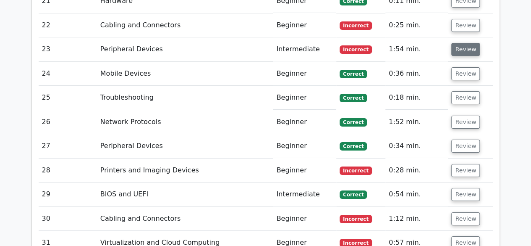
click at [465, 43] on button "Review" at bounding box center [466, 49] width 29 height 13
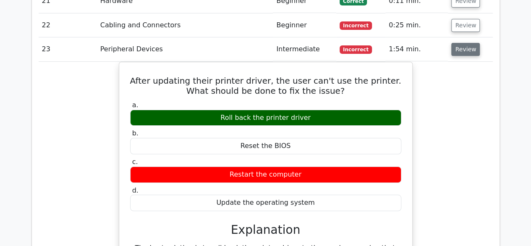
click at [468, 43] on button "Review" at bounding box center [466, 49] width 29 height 13
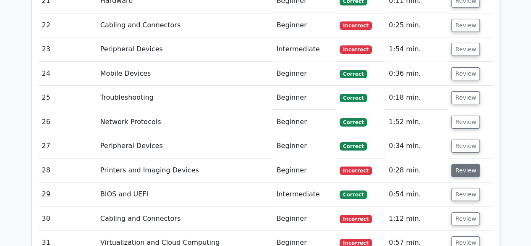
click at [468, 164] on button "Review" at bounding box center [466, 170] width 29 height 13
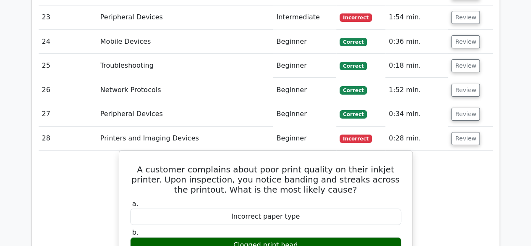
scroll to position [1596, 0]
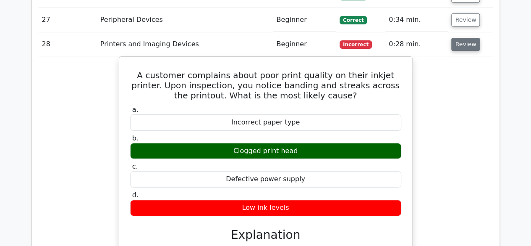
click at [460, 38] on button "Review" at bounding box center [466, 44] width 29 height 13
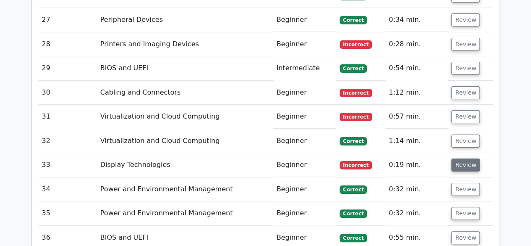
click at [466, 158] on button "Review" at bounding box center [466, 164] width 29 height 13
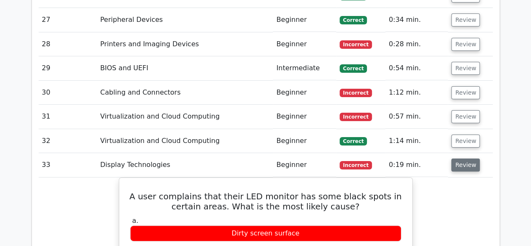
click at [468, 158] on button "Review" at bounding box center [466, 164] width 29 height 13
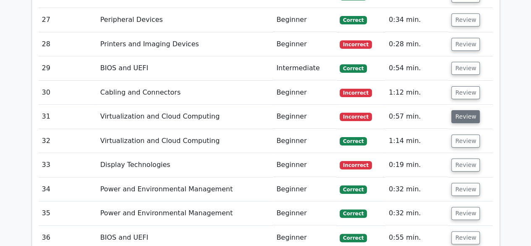
click at [464, 110] on button "Review" at bounding box center [466, 116] width 29 height 13
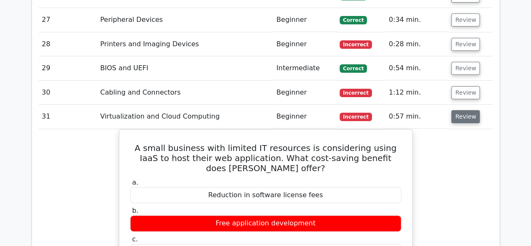
click at [463, 110] on button "Review" at bounding box center [466, 116] width 29 height 13
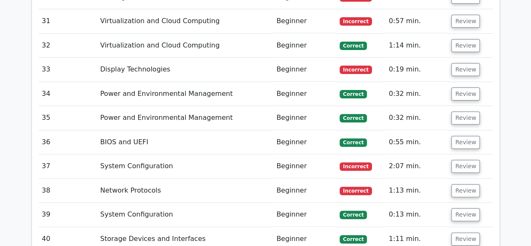
scroll to position [1722, 0]
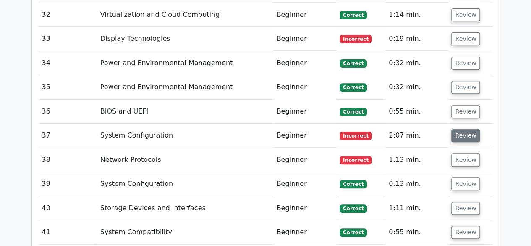
click at [463, 129] on button "Review" at bounding box center [466, 135] width 29 height 13
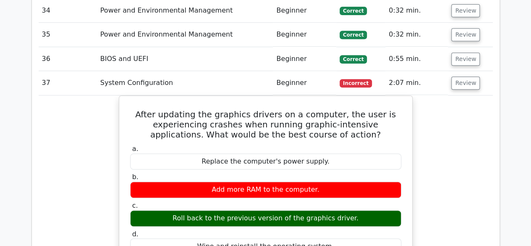
scroll to position [1764, 0]
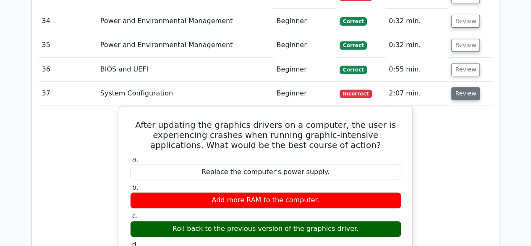
click at [457, 87] on button "Review" at bounding box center [466, 93] width 29 height 13
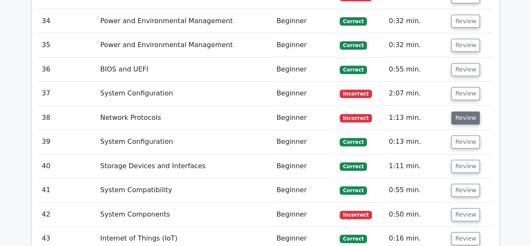
click at [461, 111] on button "Review" at bounding box center [466, 117] width 29 height 13
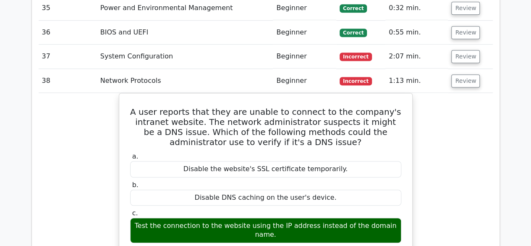
scroll to position [1848, 0]
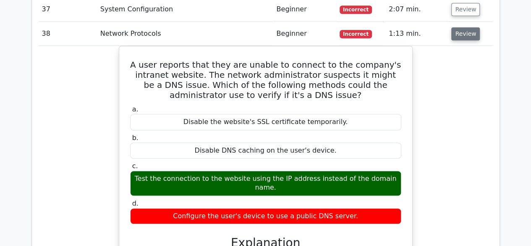
click at [460, 27] on button "Review" at bounding box center [466, 33] width 29 height 13
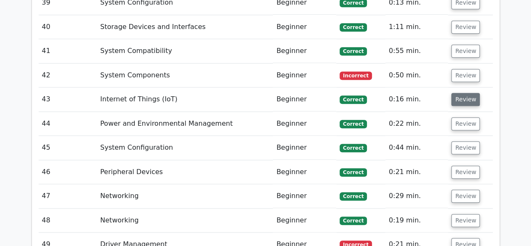
scroll to position [1890, 0]
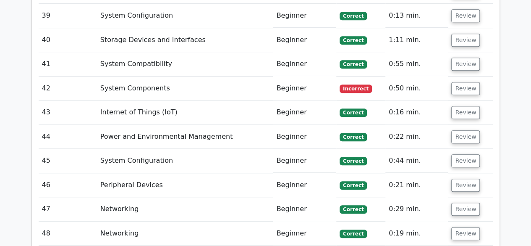
click at [461, 76] on td "Review" at bounding box center [470, 88] width 45 height 24
click at [463, 82] on button "Review" at bounding box center [466, 88] width 29 height 13
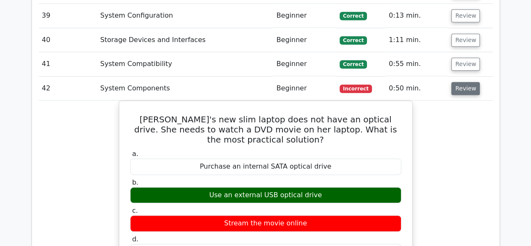
click at [466, 82] on button "Review" at bounding box center [466, 88] width 29 height 13
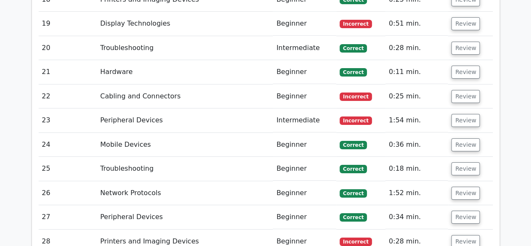
scroll to position [1386, 0]
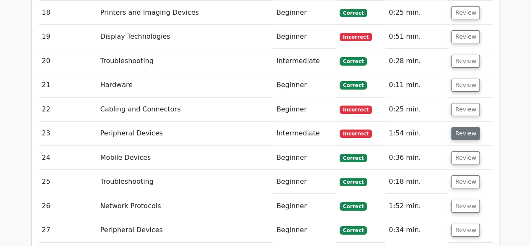
click at [460, 127] on button "Review" at bounding box center [466, 133] width 29 height 13
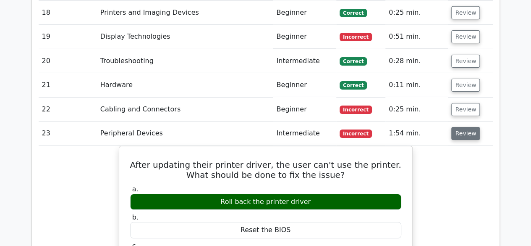
click at [457, 127] on button "Review" at bounding box center [466, 133] width 29 height 13
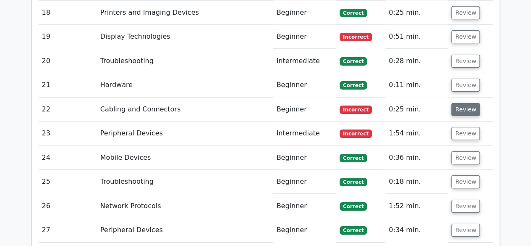
click at [464, 103] on button "Review" at bounding box center [466, 109] width 29 height 13
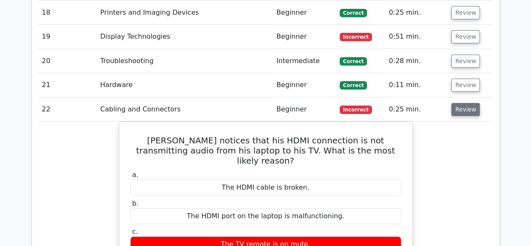
click at [464, 103] on button "Review" at bounding box center [466, 109] width 29 height 13
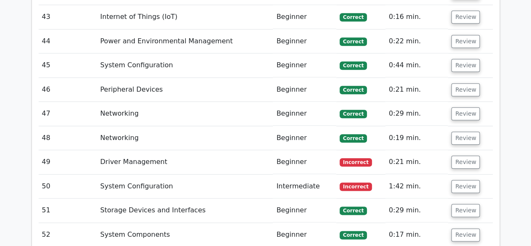
scroll to position [1974, 0]
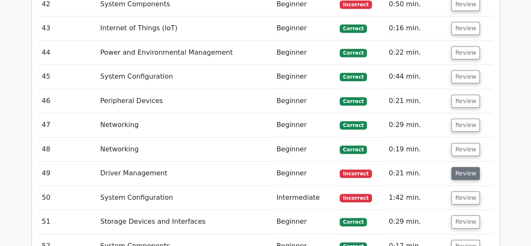
click at [469, 167] on button "Review" at bounding box center [466, 173] width 29 height 13
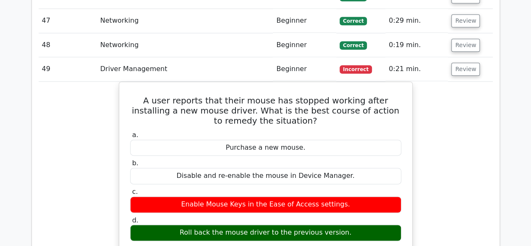
scroll to position [2100, 0]
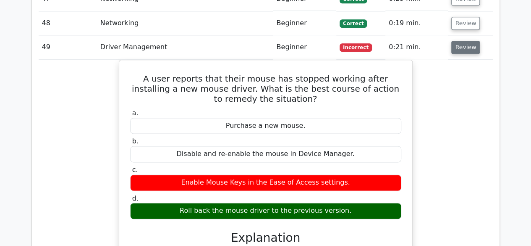
click at [456, 41] on button "Review" at bounding box center [466, 47] width 29 height 13
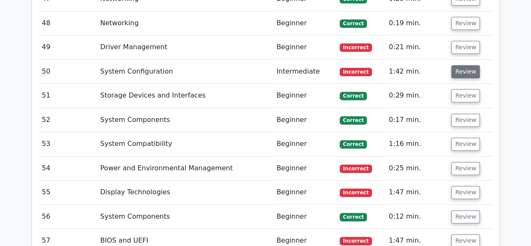
click at [464, 65] on button "Review" at bounding box center [466, 71] width 29 height 13
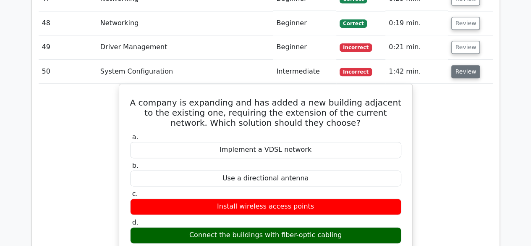
click at [459, 65] on button "Review" at bounding box center [466, 71] width 29 height 13
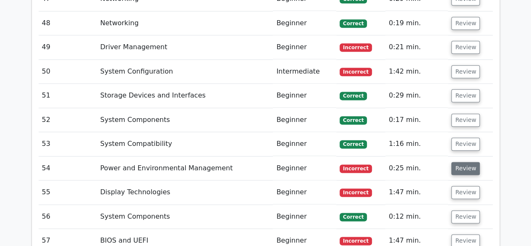
click at [469, 162] on button "Review" at bounding box center [466, 168] width 29 height 13
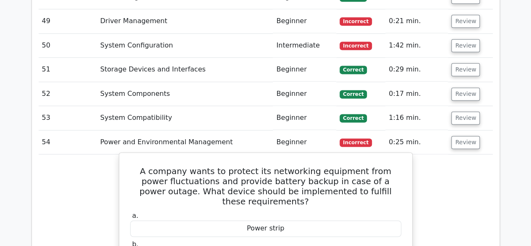
scroll to position [2184, 0]
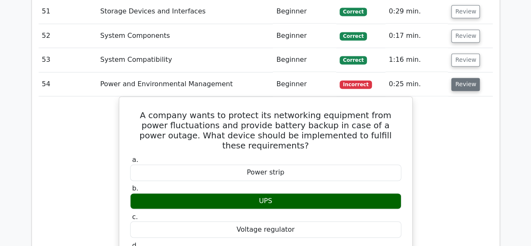
click at [468, 78] on button "Review" at bounding box center [466, 84] width 29 height 13
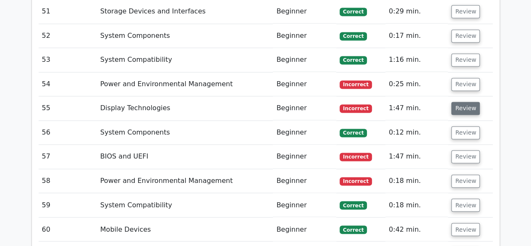
click at [465, 102] on button "Review" at bounding box center [466, 108] width 29 height 13
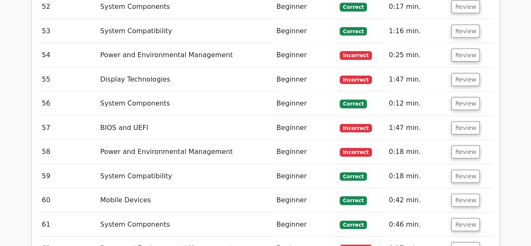
scroll to position [2521, 0]
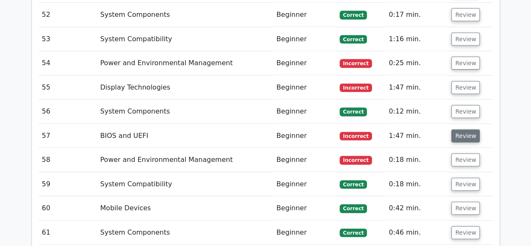
click at [467, 129] on button "Review" at bounding box center [466, 135] width 29 height 13
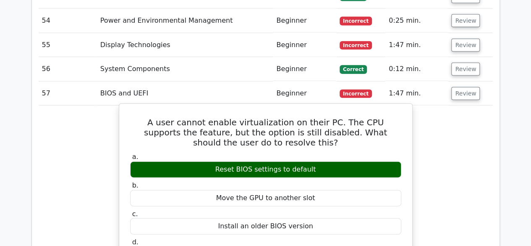
scroll to position [2563, 0]
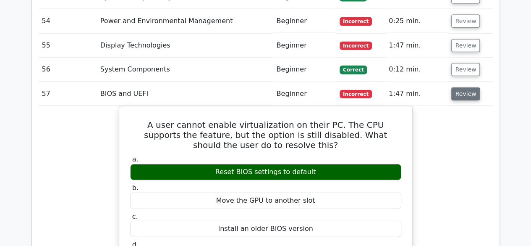
click at [459, 87] on button "Review" at bounding box center [466, 93] width 29 height 13
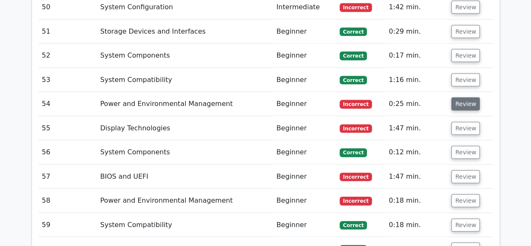
scroll to position [2479, 0]
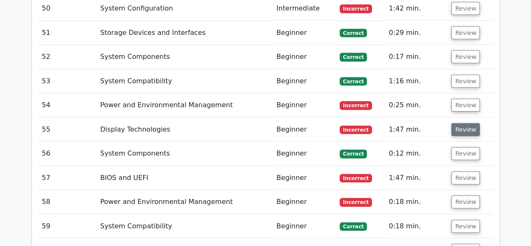
click at [470, 123] on button "Review" at bounding box center [466, 129] width 29 height 13
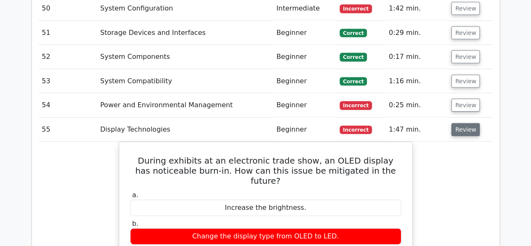
click at [467, 123] on button "Review" at bounding box center [466, 129] width 29 height 13
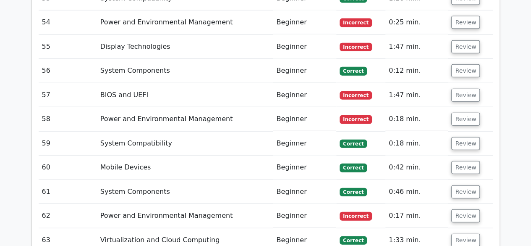
scroll to position [2563, 0]
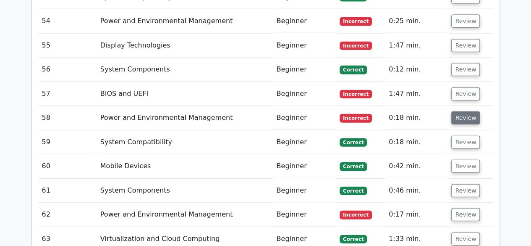
click at [470, 111] on button "Review" at bounding box center [466, 117] width 29 height 13
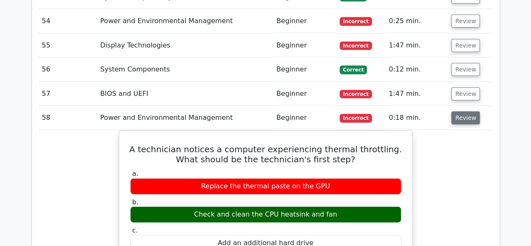
click at [468, 111] on button "Review" at bounding box center [466, 117] width 29 height 13
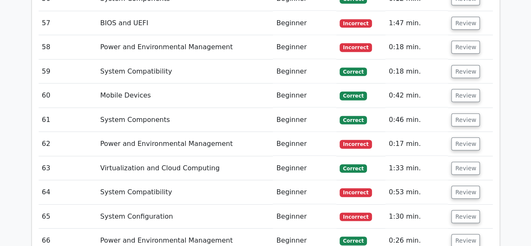
scroll to position [2647, 0]
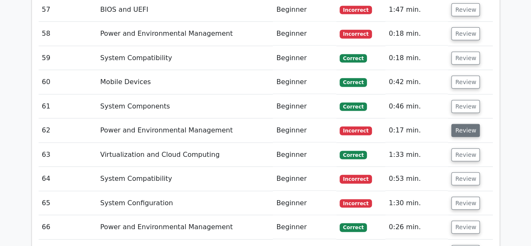
click at [472, 124] on button "Review" at bounding box center [466, 130] width 29 height 13
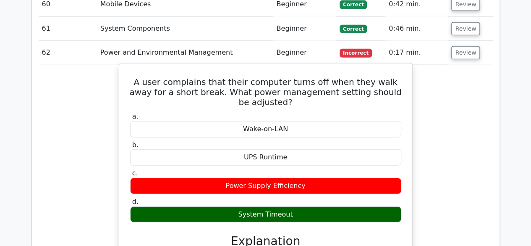
scroll to position [2731, 0]
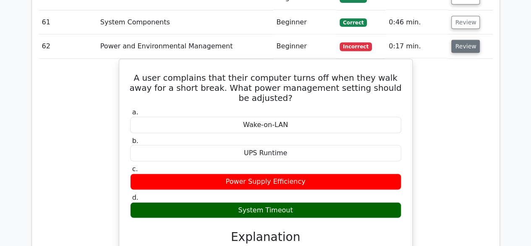
click at [460, 40] on button "Review" at bounding box center [466, 46] width 29 height 13
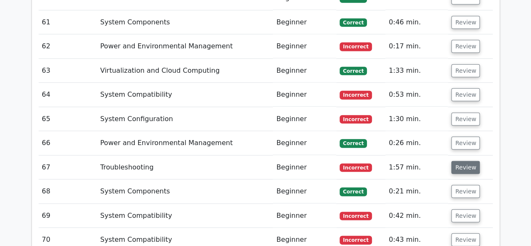
click at [463, 161] on button "Review" at bounding box center [466, 167] width 29 height 13
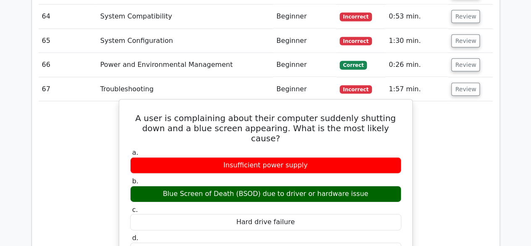
scroll to position [2815, 0]
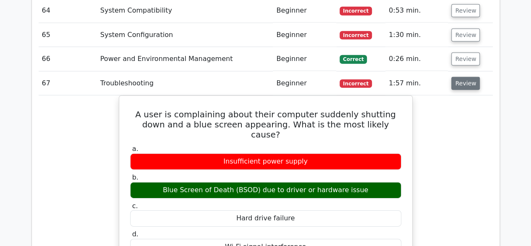
click at [468, 77] on button "Review" at bounding box center [466, 83] width 29 height 13
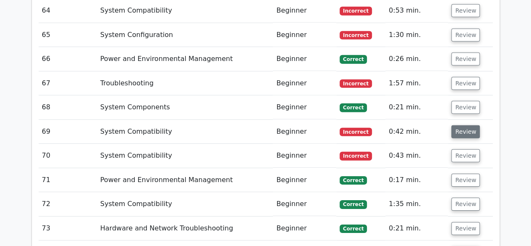
click at [471, 125] on button "Review" at bounding box center [466, 131] width 29 height 13
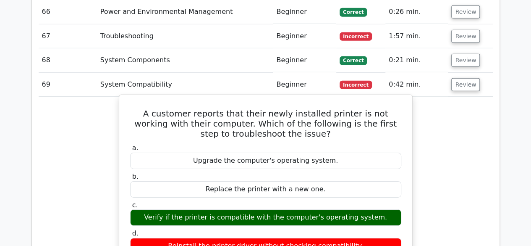
scroll to position [2857, 0]
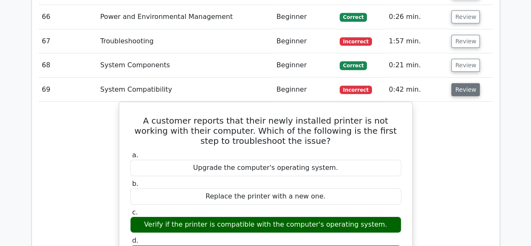
click at [464, 83] on button "Review" at bounding box center [466, 89] width 29 height 13
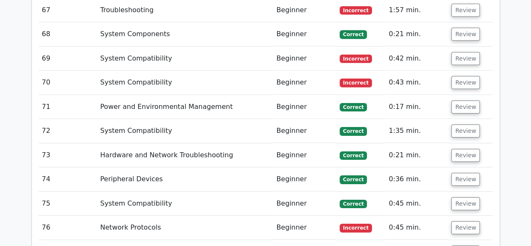
scroll to position [2899, 0]
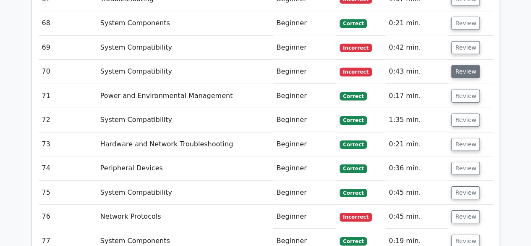
click at [464, 65] on button "Review" at bounding box center [466, 71] width 29 height 13
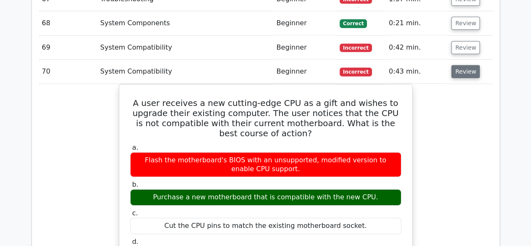
click at [465, 65] on button "Review" at bounding box center [466, 71] width 29 height 13
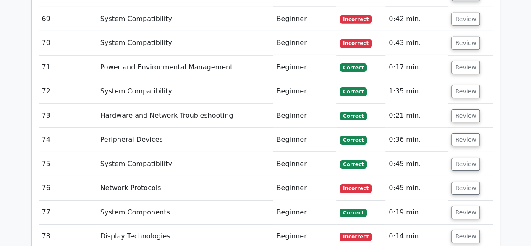
scroll to position [2941, 0]
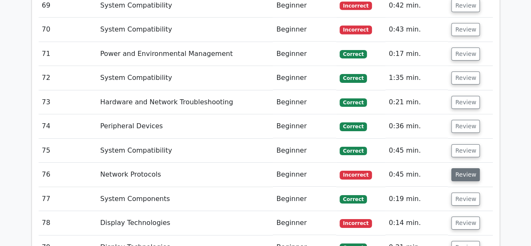
click at [457, 168] on button "Review" at bounding box center [466, 174] width 29 height 13
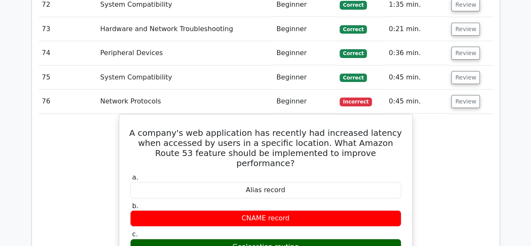
scroll to position [3025, 0]
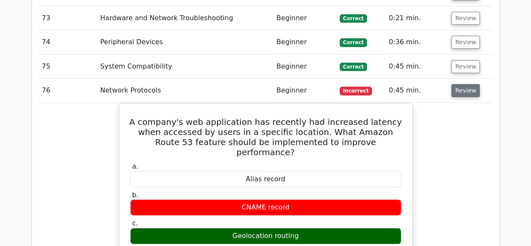
click at [460, 84] on button "Review" at bounding box center [466, 90] width 29 height 13
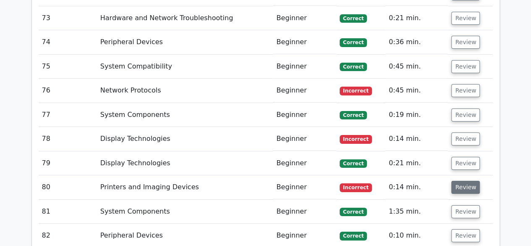
click at [464, 181] on button "Review" at bounding box center [466, 187] width 29 height 13
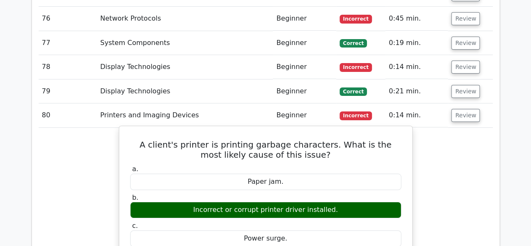
scroll to position [3109, 0]
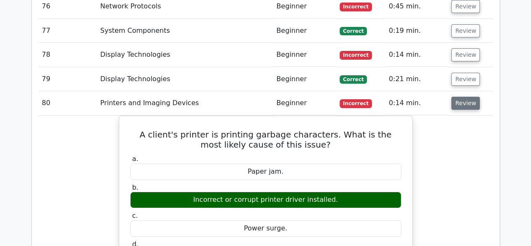
click at [468, 97] on button "Review" at bounding box center [466, 103] width 29 height 13
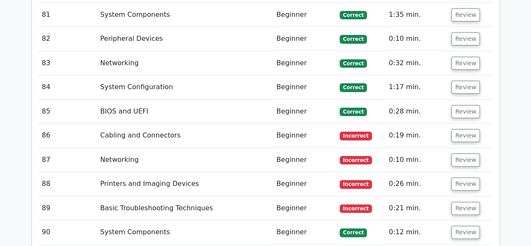
scroll to position [3235, 0]
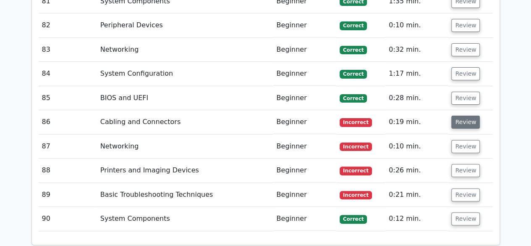
click at [472, 116] on button "Review" at bounding box center [466, 122] width 29 height 13
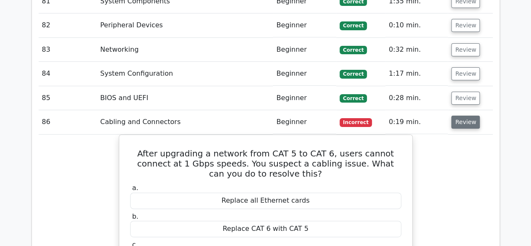
click at [469, 116] on button "Review" at bounding box center [466, 122] width 29 height 13
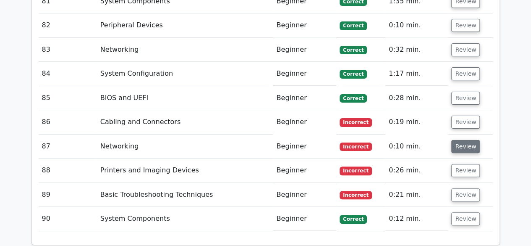
click at [475, 140] on button "Review" at bounding box center [466, 146] width 29 height 13
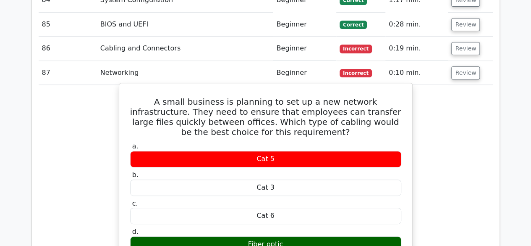
scroll to position [3319, 0]
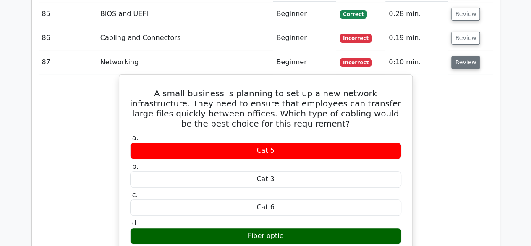
click at [457, 56] on button "Review" at bounding box center [466, 62] width 29 height 13
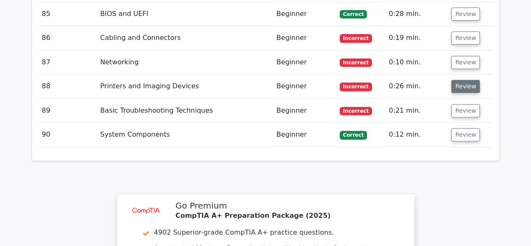
click at [464, 80] on button "Review" at bounding box center [466, 86] width 29 height 13
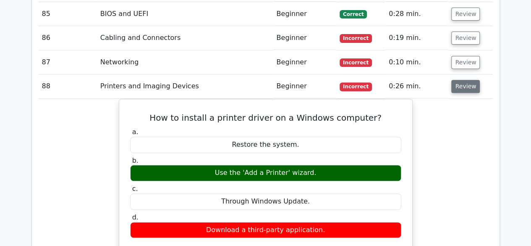
click at [463, 80] on button "Review" at bounding box center [466, 86] width 29 height 13
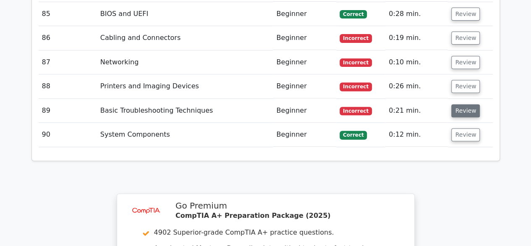
click at [465, 104] on button "Review" at bounding box center [466, 110] width 29 height 13
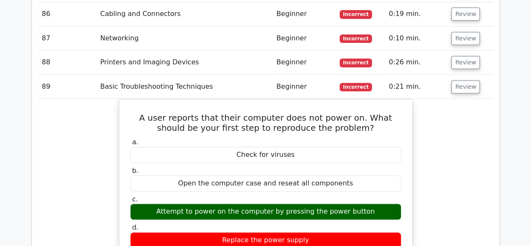
scroll to position [3361, 0]
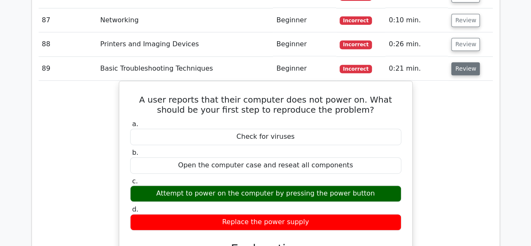
click at [464, 62] on button "Review" at bounding box center [466, 68] width 29 height 13
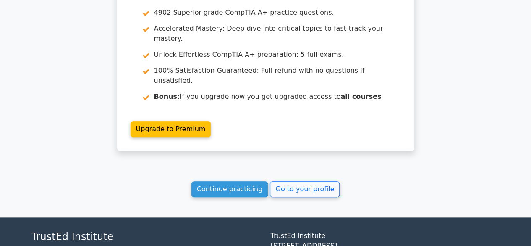
scroll to position [3543, 0]
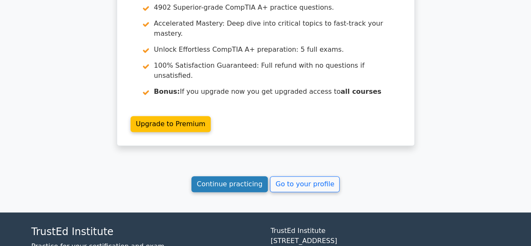
click at [244, 176] on link "Continue practicing" at bounding box center [230, 184] width 77 height 16
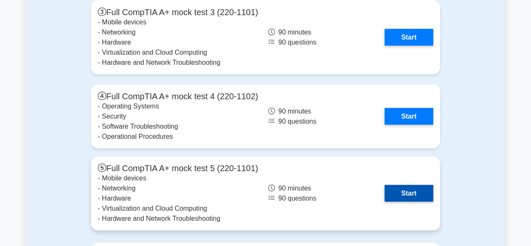
scroll to position [2479, 0]
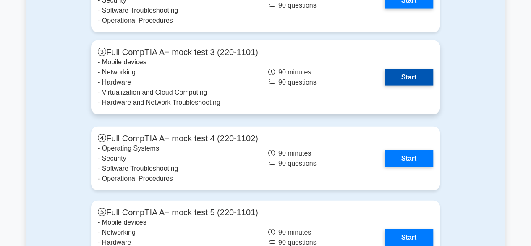
click at [396, 69] on link "Start" at bounding box center [409, 77] width 49 height 17
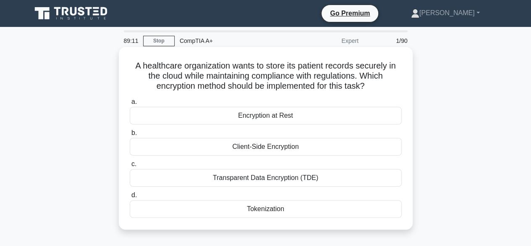
click at [256, 176] on div "Transparent Data Encryption (TDE)" at bounding box center [266, 178] width 272 height 18
click at [130, 167] on input "c. Transparent Data Encryption (TDE)" at bounding box center [130, 163] width 0 height 5
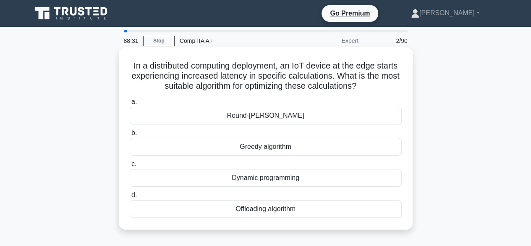
drag, startPoint x: 246, startPoint y: 210, endPoint x: 241, endPoint y: 210, distance: 5.5
click at [241, 210] on div "Offloading algorithm" at bounding box center [266, 209] width 272 height 18
click at [212, 211] on div "Offloading algorithm" at bounding box center [266, 209] width 272 height 18
click at [130, 198] on input "d. Offloading algorithm" at bounding box center [130, 194] width 0 height 5
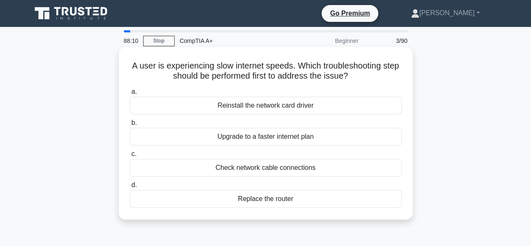
click at [232, 173] on div "Check network cable connections" at bounding box center [266, 168] width 272 height 18
click at [130, 157] on input "c. Check network cable connections" at bounding box center [130, 153] width 0 height 5
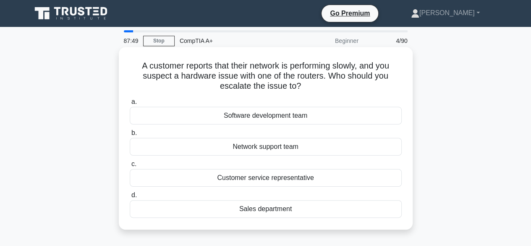
click at [242, 149] on div "Network support team" at bounding box center [266, 147] width 272 height 18
click at [130, 136] on input "b. Network support team" at bounding box center [130, 132] width 0 height 5
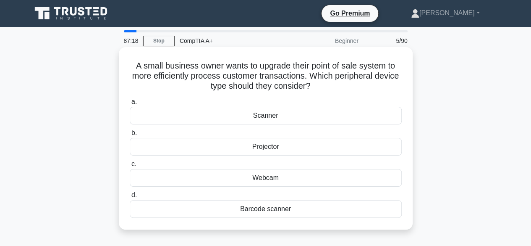
click at [258, 215] on div "Barcode scanner" at bounding box center [266, 209] width 272 height 18
click at [130, 198] on input "d. Barcode scanner" at bounding box center [130, 194] width 0 height 5
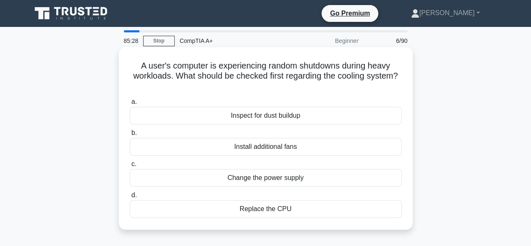
click at [283, 209] on div "Replace the CPU" at bounding box center [266, 209] width 272 height 18
click at [130, 198] on input "d. Replace the CPU" at bounding box center [130, 194] width 0 height 5
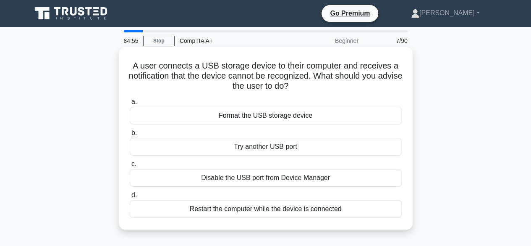
click at [257, 147] on div "Try another USB port" at bounding box center [266, 147] width 272 height 18
click at [130, 136] on input "b. Try another USB port" at bounding box center [130, 132] width 0 height 5
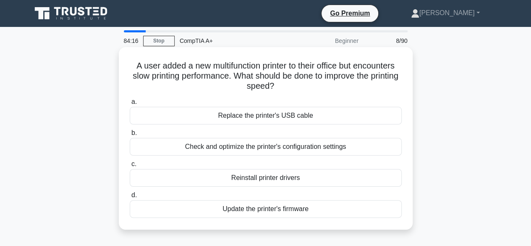
click at [234, 148] on div "Check and optimize the printer's configuration settings" at bounding box center [266, 147] width 272 height 18
click at [130, 136] on input "b. Check and optimize the printer's configuration settings" at bounding box center [130, 132] width 0 height 5
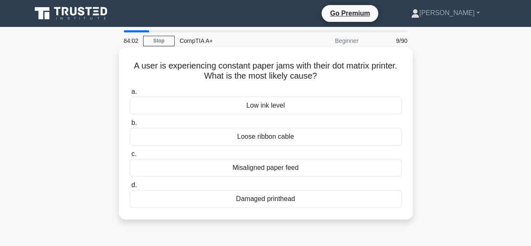
click at [255, 167] on div "Misaligned paper feed" at bounding box center [266, 168] width 272 height 18
click at [130, 157] on input "c. Misaligned paper feed" at bounding box center [130, 153] width 0 height 5
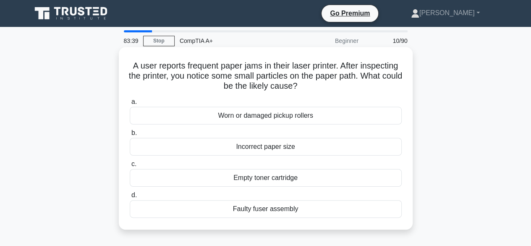
click at [243, 114] on div "Worn or damaged pickup rollers" at bounding box center [266, 116] width 272 height 18
click at [130, 105] on input "a. Worn or damaged pickup rollers" at bounding box center [130, 101] width 0 height 5
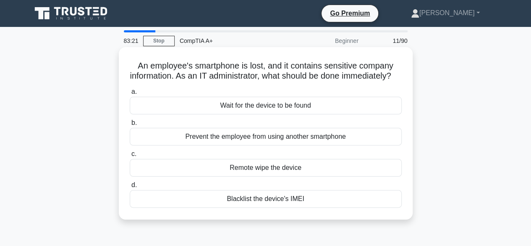
click at [251, 176] on div "Remote wipe the device" at bounding box center [266, 168] width 272 height 18
click at [130, 157] on input "c. Remote wipe the device" at bounding box center [130, 153] width 0 height 5
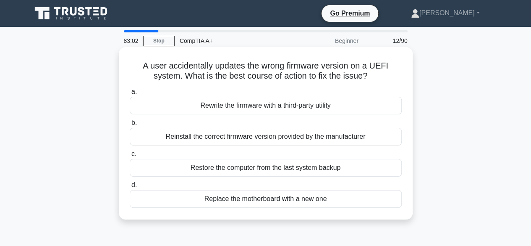
click at [247, 135] on div "Reinstall the correct firmware version provided by the manufacturer" at bounding box center [266, 137] width 272 height 18
click at [130, 126] on input "b. Reinstall the correct firmware version provided by the manufacturer" at bounding box center [130, 122] width 0 height 5
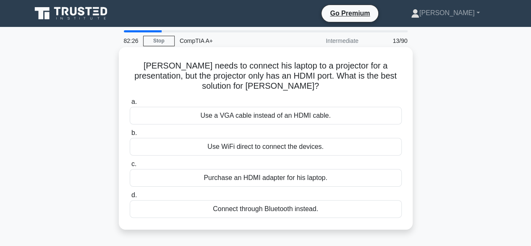
click at [226, 178] on div "Purchase an HDMI adapter for his laptop." at bounding box center [266, 178] width 272 height 18
click at [130, 167] on input "c. Purchase an HDMI adapter for his laptop." at bounding box center [130, 163] width 0 height 5
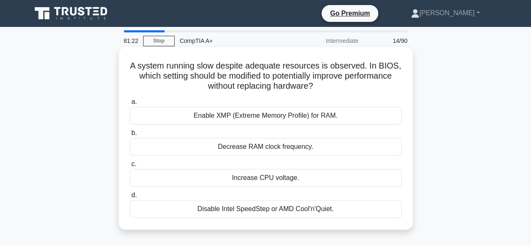
click at [213, 119] on div "Enable XMP (Extreme Memory Profile) for RAM." at bounding box center [266, 116] width 272 height 18
click at [130, 105] on input "a. Enable XMP (Extreme Memory Profile) for RAM." at bounding box center [130, 101] width 0 height 5
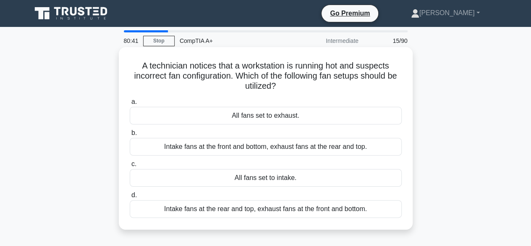
click at [267, 116] on div "All fans set to exhaust." at bounding box center [266, 116] width 272 height 18
click at [130, 105] on input "a. All fans set to exhaust." at bounding box center [130, 101] width 0 height 5
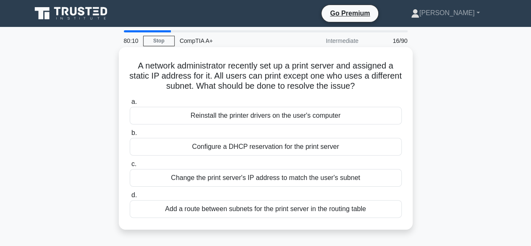
click at [301, 118] on div "Reinstall the printer drivers on the user's computer" at bounding box center [266, 116] width 272 height 18
click at [130, 105] on input "a. Reinstall the printer drivers on the user's computer" at bounding box center [130, 101] width 0 height 5
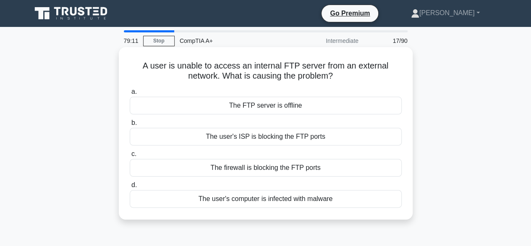
click at [295, 169] on div "The firewall is blocking the FTP ports" at bounding box center [266, 168] width 272 height 18
click at [130, 157] on input "c. The firewall is blocking the FTP ports" at bounding box center [130, 153] width 0 height 5
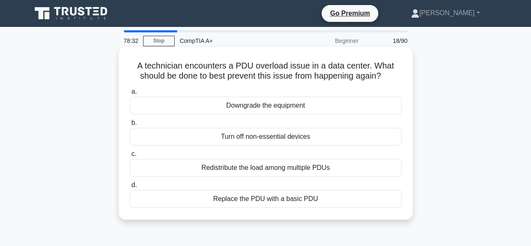
click at [217, 172] on div "Redistribute the load among multiple PDUs" at bounding box center [266, 168] width 272 height 18
click at [130, 157] on input "c. Redistribute the load among multiple PDUs" at bounding box center [130, 153] width 0 height 5
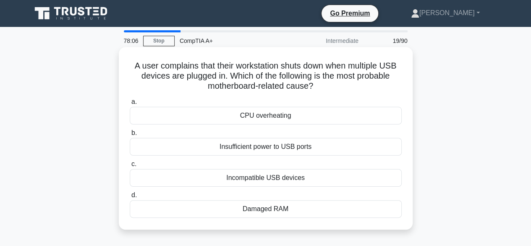
click at [296, 176] on div "Incompatible USB devices" at bounding box center [266, 178] width 272 height 18
click at [130, 167] on input "c. Incompatible USB devices" at bounding box center [130, 163] width 0 height 5
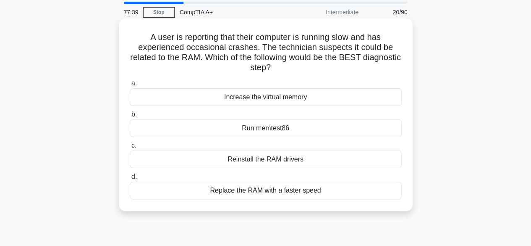
scroll to position [42, 0]
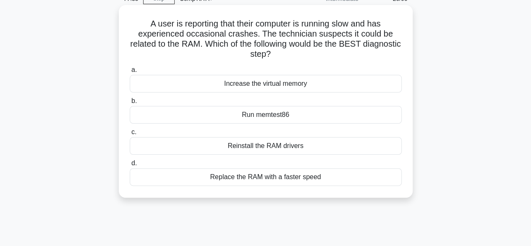
click at [235, 179] on div "Replace the RAM with a faster speed" at bounding box center [266, 177] width 272 height 18
click at [130, 166] on input "d. Replace the RAM with a faster speed" at bounding box center [130, 162] width 0 height 5
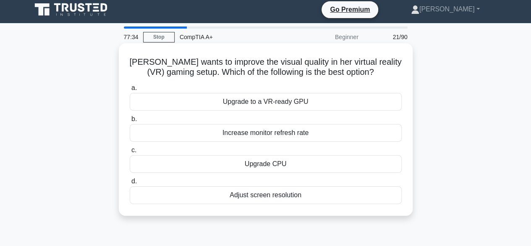
scroll to position [0, 0]
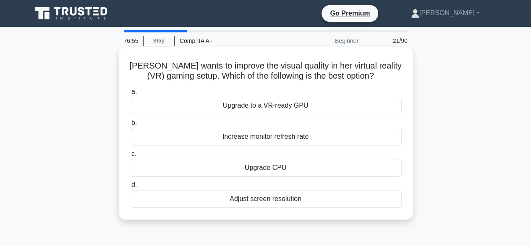
click at [261, 197] on div "Adjust screen resolution" at bounding box center [266, 199] width 272 height 18
click at [130, 188] on input "d. Adjust screen resolution" at bounding box center [130, 184] width 0 height 5
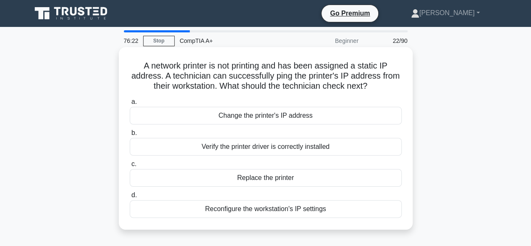
click at [260, 149] on div "Verify the printer driver is correctly installed" at bounding box center [266, 147] width 272 height 18
click at [130, 136] on input "b. Verify the printer driver is correctly installed" at bounding box center [130, 132] width 0 height 5
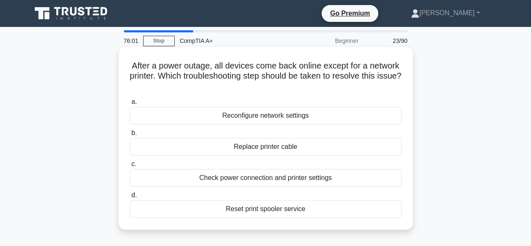
click at [236, 178] on div "Check power connection and printer settings" at bounding box center [266, 178] width 272 height 18
click at [130, 167] on input "c. Check power connection and printer settings" at bounding box center [130, 163] width 0 height 5
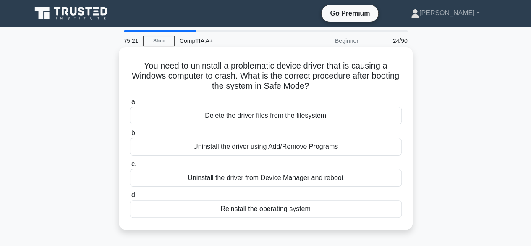
click at [233, 180] on div "Uninstall the driver from Device Manager and reboot" at bounding box center [266, 178] width 272 height 18
click at [130, 167] on input "c. Uninstall the driver from Device Manager and reboot" at bounding box center [130, 163] width 0 height 5
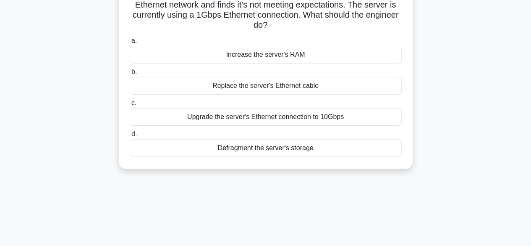
scroll to position [84, 0]
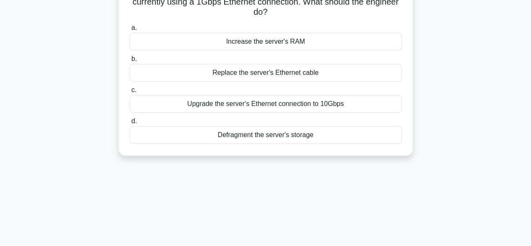
click at [234, 106] on div "Upgrade the server's Ethernet connection to 10Gbps" at bounding box center [266, 104] width 272 height 18
click at [130, 93] on input "c. Upgrade the server's Ethernet connection to 10Gbps" at bounding box center [130, 89] width 0 height 5
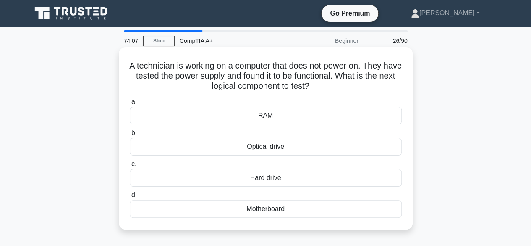
scroll to position [0, 0]
click at [284, 211] on div "Motherboard" at bounding box center [266, 209] width 272 height 18
click at [130, 198] on input "d. Motherboard" at bounding box center [130, 194] width 0 height 5
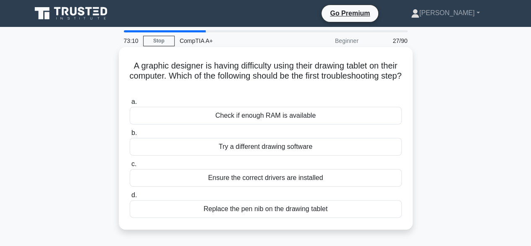
click at [255, 179] on div "Ensure the correct drivers are installed" at bounding box center [266, 178] width 272 height 18
click at [130, 167] on input "c. Ensure the correct drivers are installed" at bounding box center [130, 163] width 0 height 5
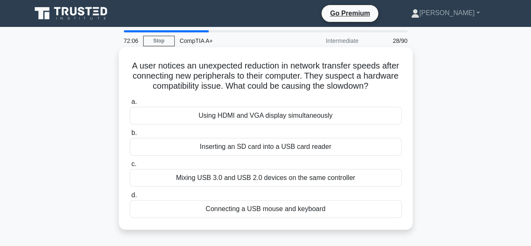
click at [238, 179] on div "Mixing USB 3.0 and USB 2.0 devices on the same controller" at bounding box center [266, 178] width 272 height 18
click at [130, 167] on input "c. Mixing USB 3.0 and USB 2.0 devices on the same controller" at bounding box center [130, 163] width 0 height 5
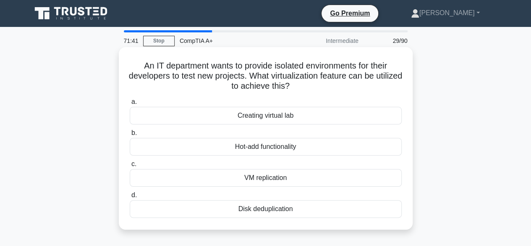
click at [251, 113] on div "Creating virtual lab" at bounding box center [266, 116] width 272 height 18
click at [130, 105] on input "a. Creating virtual lab" at bounding box center [130, 101] width 0 height 5
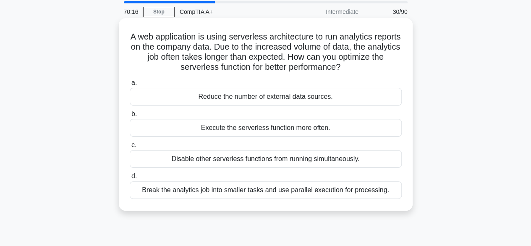
scroll to position [42, 0]
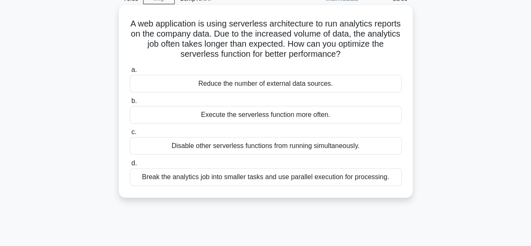
click at [240, 148] on div "Disable other serverless functions from running simultaneously." at bounding box center [266, 146] width 272 height 18
click at [130, 135] on input "c. Disable other serverless functions from running simultaneously." at bounding box center [130, 131] width 0 height 5
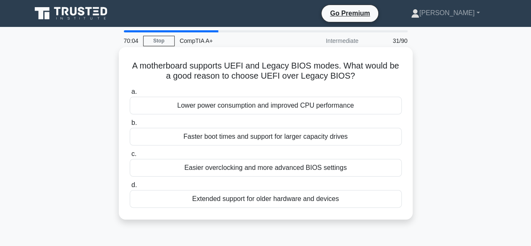
scroll to position [0, 0]
click at [255, 138] on div "Faster boot times and support for larger capacity drives" at bounding box center [266, 137] width 272 height 18
click at [130, 126] on input "b. Faster boot times and support for larger capacity drives" at bounding box center [130, 122] width 0 height 5
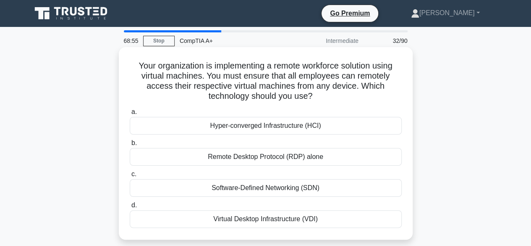
click at [220, 156] on div "Remote Desktop Protocol (RDP) alone" at bounding box center [266, 157] width 272 height 18
click at [130, 146] on input "b. Remote Desktop Protocol (RDP) alone" at bounding box center [130, 142] width 0 height 5
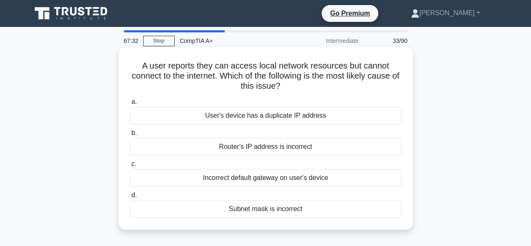
click at [217, 118] on div "User's device has a duplicate IP address" at bounding box center [266, 116] width 272 height 18
click at [130, 105] on input "a. User's device has a duplicate IP address" at bounding box center [130, 101] width 0 height 5
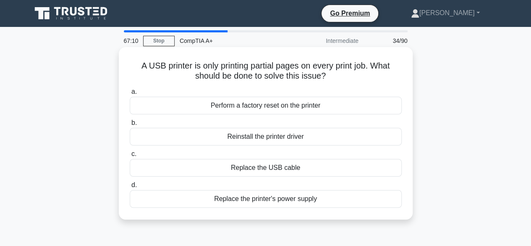
click at [268, 107] on div "Perform a factory reset on the printer" at bounding box center [266, 106] width 272 height 18
click at [130, 95] on input "a. Perform a factory reset on the printer" at bounding box center [130, 91] width 0 height 5
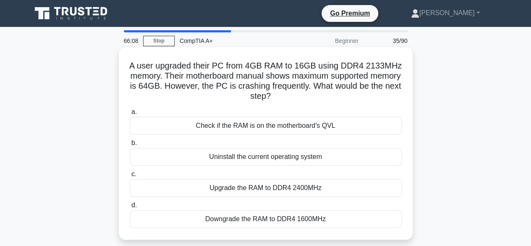
click at [289, 190] on div "Upgrade the RAM to DDR4 2400MHz" at bounding box center [266, 188] width 272 height 18
click at [130, 177] on input "c. Upgrade the RAM to DDR4 2400MHz" at bounding box center [130, 173] width 0 height 5
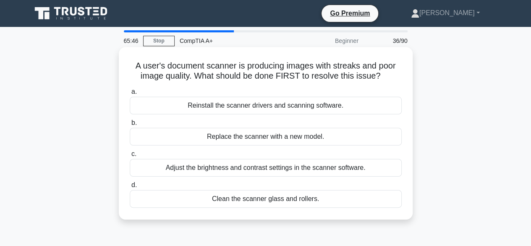
click at [238, 201] on div "Clean the scanner glass and rollers." at bounding box center [266, 199] width 272 height 18
click at [130, 188] on input "d. Clean the scanner glass and rollers." at bounding box center [130, 184] width 0 height 5
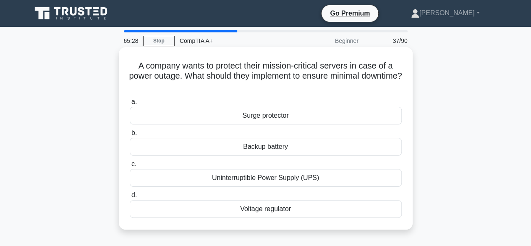
click at [250, 181] on div "Uninterruptible Power Supply (UPS)" at bounding box center [266, 178] width 272 height 18
click at [130, 167] on input "c. Uninterruptible Power Supply (UPS)" at bounding box center [130, 163] width 0 height 5
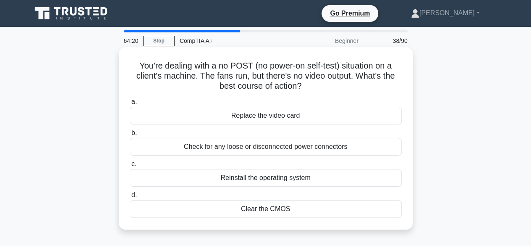
click at [197, 148] on div "Check for any loose or disconnected power connectors" at bounding box center [266, 147] width 272 height 18
click at [130, 136] on input "b. Check for any loose or disconnected power connectors" at bounding box center [130, 132] width 0 height 5
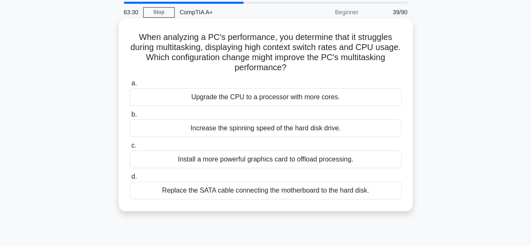
scroll to position [42, 0]
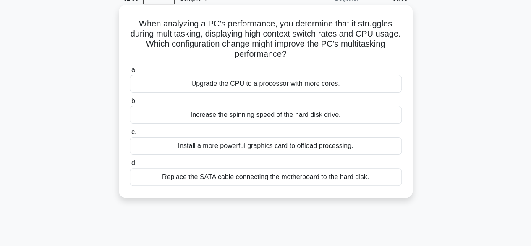
click at [207, 84] on div "Upgrade the CPU to a processor with more cores." at bounding box center [266, 84] width 272 height 18
click at [130, 73] on input "a. Upgrade the CPU to a processor with more cores." at bounding box center [130, 69] width 0 height 5
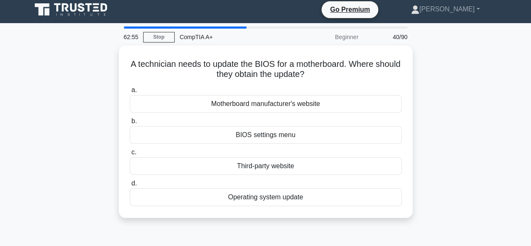
scroll to position [0, 0]
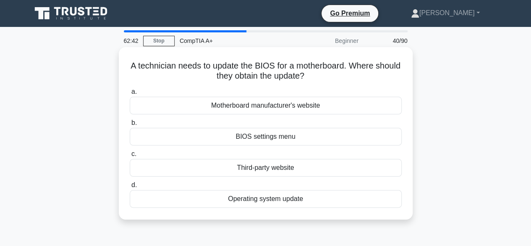
click at [255, 140] on div "BIOS settings menu" at bounding box center [266, 137] width 272 height 18
click at [130, 126] on input "b. BIOS settings menu" at bounding box center [130, 122] width 0 height 5
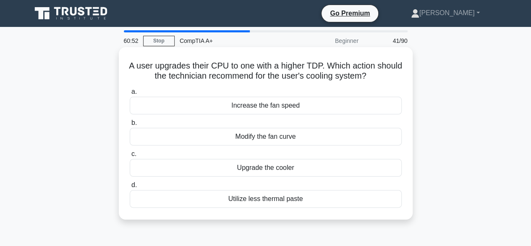
click at [251, 105] on div "Increase the fan speed" at bounding box center [266, 106] width 272 height 18
click at [130, 95] on input "a. Increase the fan speed" at bounding box center [130, 91] width 0 height 5
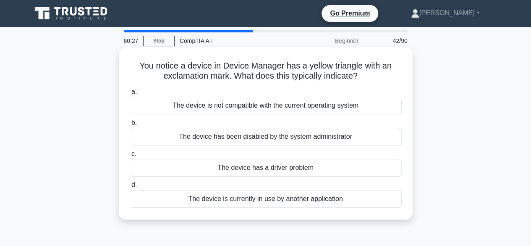
click at [215, 138] on div "The device has been disabled by the system administrator" at bounding box center [266, 137] width 272 height 18
click at [130, 126] on input "b. The device has been disabled by the system administrator" at bounding box center [130, 122] width 0 height 5
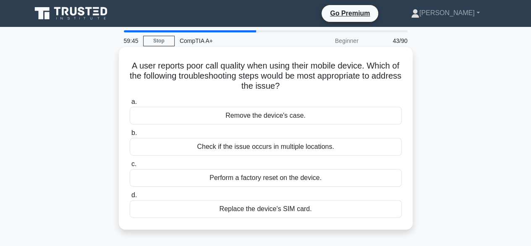
click at [223, 148] on div "Check if the issue occurs in multiple locations." at bounding box center [266, 147] width 272 height 18
click at [130, 136] on input "b. Check if the issue occurs in multiple locations." at bounding box center [130, 132] width 0 height 5
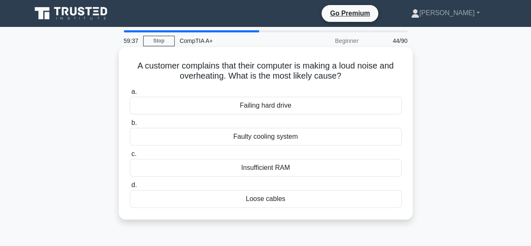
click at [249, 106] on div "Failing hard drive" at bounding box center [266, 106] width 272 height 18
click at [130, 95] on input "a. Failing hard drive" at bounding box center [130, 91] width 0 height 5
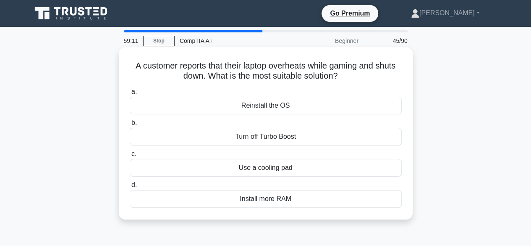
click at [258, 169] on div "Use a cooling pad" at bounding box center [266, 168] width 272 height 18
click at [130, 157] on input "c. Use a cooling pad" at bounding box center [130, 153] width 0 height 5
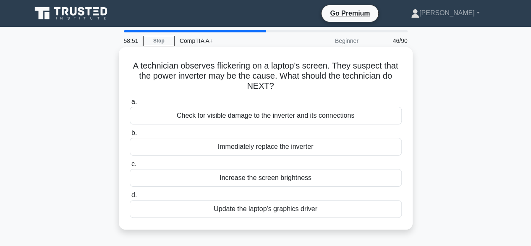
click at [194, 115] on div "Check for visible damage to the inverter and its connections" at bounding box center [266, 116] width 272 height 18
click at [130, 105] on input "a. Check for visible damage to the inverter and its connections" at bounding box center [130, 101] width 0 height 5
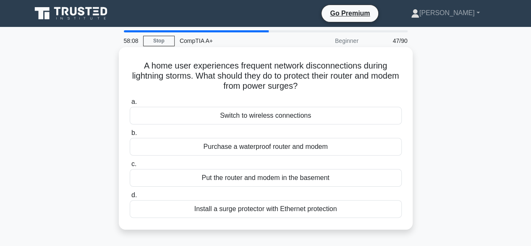
click at [233, 210] on div "Install a surge protector with Ethernet protection" at bounding box center [266, 209] width 272 height 18
click at [130, 198] on input "d. Install a surge protector with Ethernet protection" at bounding box center [130, 194] width 0 height 5
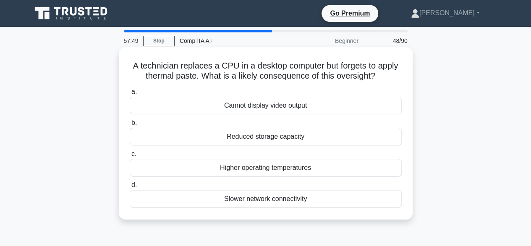
click at [251, 171] on div "Higher operating temperatures" at bounding box center [266, 168] width 272 height 18
click at [130, 157] on input "c. Higher operating temperatures" at bounding box center [130, 153] width 0 height 5
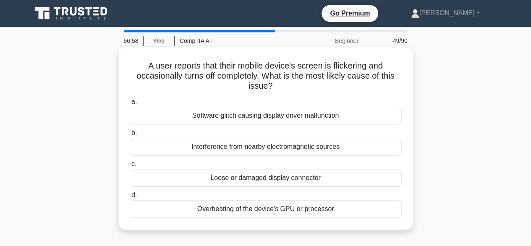
click at [220, 176] on div "Loose or damaged display connector" at bounding box center [266, 178] width 272 height 18
click at [130, 167] on input "c. Loose or damaged display connector" at bounding box center [130, 163] width 0 height 5
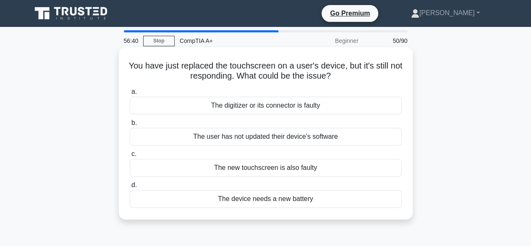
click at [227, 110] on div "The digitizer or its connector is faulty" at bounding box center [266, 106] width 272 height 18
click at [130, 95] on input "a. The digitizer or its connector is faulty" at bounding box center [130, 91] width 0 height 5
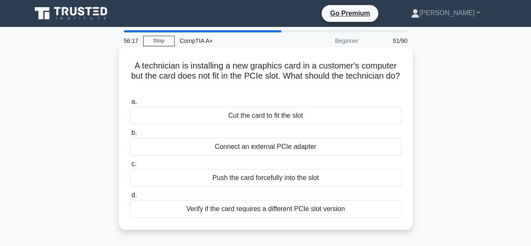
click at [213, 209] on div "Verify if the card requires a different PCIe slot version" at bounding box center [266, 209] width 272 height 18
click at [130, 198] on input "d. Verify if the card requires a different PCIe slot version" at bounding box center [130, 194] width 0 height 5
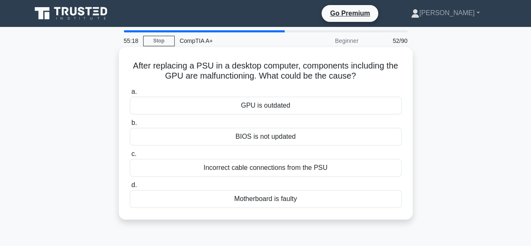
click at [244, 166] on div "Incorrect cable connections from the PSU" at bounding box center [266, 168] width 272 height 18
click at [130, 157] on input "c. Incorrect cable connections from the PSU" at bounding box center [130, 153] width 0 height 5
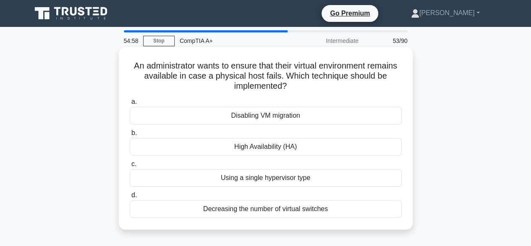
click at [292, 180] on div "Using a single hypervisor type" at bounding box center [266, 178] width 272 height 18
click at [130, 167] on input "c. Using a single hypervisor type" at bounding box center [130, 163] width 0 height 5
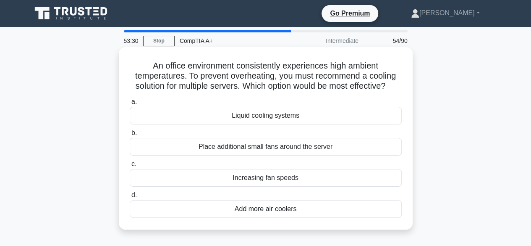
click at [241, 117] on div "Liquid cooling systems" at bounding box center [266, 116] width 272 height 18
click at [130, 105] on input "a. Liquid cooling systems" at bounding box center [130, 101] width 0 height 5
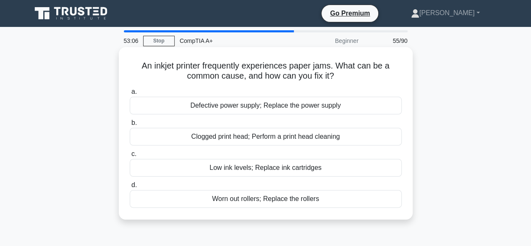
scroll to position [42, 0]
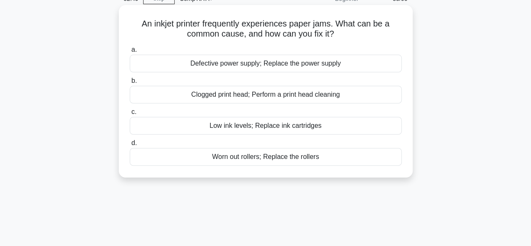
click at [209, 92] on div "Clogged print head; Perform a print head cleaning" at bounding box center [266, 95] width 272 height 18
click at [130, 84] on input "b. Clogged print head; Perform a print head cleaning" at bounding box center [130, 80] width 0 height 5
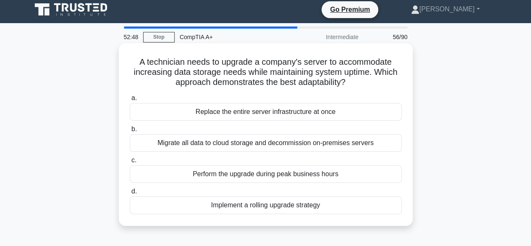
scroll to position [0, 0]
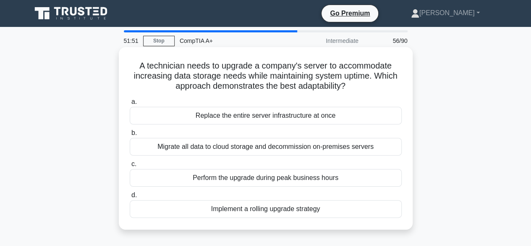
click at [179, 147] on div "Migrate all data to cloud storage and decommission on-premises servers" at bounding box center [266, 147] width 272 height 18
click at [130, 136] on input "b. Migrate all data to cloud storage and decommission on-premises servers" at bounding box center [130, 132] width 0 height 5
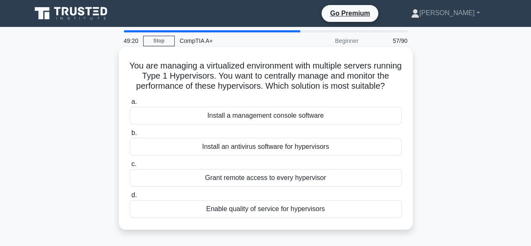
click at [248, 124] on div "Install a management console software" at bounding box center [266, 116] width 272 height 18
click at [130, 105] on input "a. Install a management console software" at bounding box center [130, 101] width 0 height 5
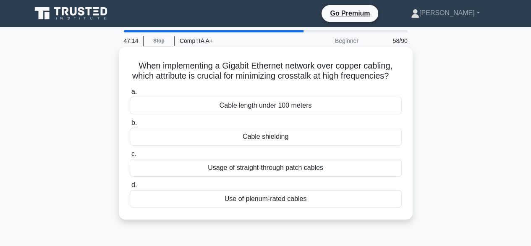
click at [284, 145] on div "Cable shielding" at bounding box center [266, 137] width 272 height 18
click at [130, 126] on input "b. Cable shielding" at bounding box center [130, 122] width 0 height 5
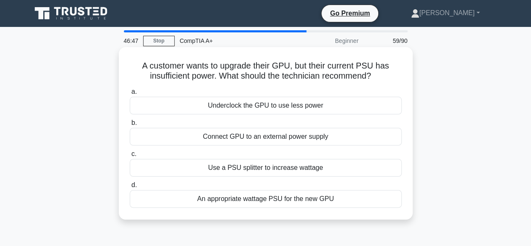
click at [239, 138] on div "Connect GPU to an external power supply" at bounding box center [266, 137] width 272 height 18
click at [130, 126] on input "b. Connect GPU to an external power supply" at bounding box center [130, 122] width 0 height 5
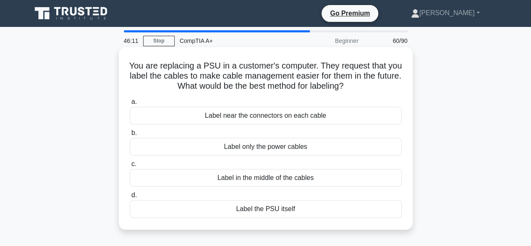
click at [223, 114] on div "Label near the connectors on each cable" at bounding box center [266, 116] width 272 height 18
click at [130, 105] on input "a. Label near the connectors on each cable" at bounding box center [130, 101] width 0 height 5
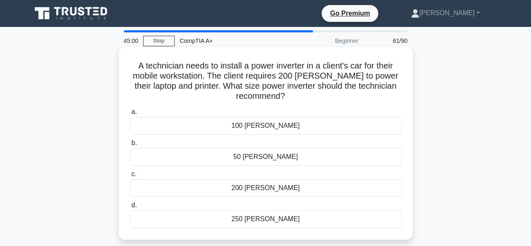
click at [259, 217] on div "250 watts" at bounding box center [266, 219] width 272 height 18
click at [130, 208] on input "d. 250 watts" at bounding box center [130, 204] width 0 height 5
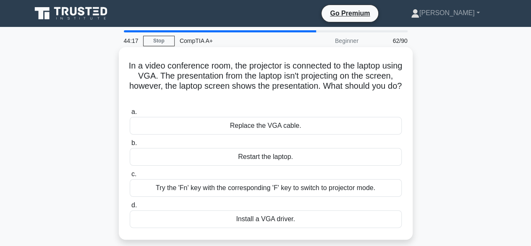
click at [239, 126] on div "Replace the VGA cable." at bounding box center [266, 126] width 272 height 18
click at [130, 115] on input "a. Replace the VGA cable." at bounding box center [130, 111] width 0 height 5
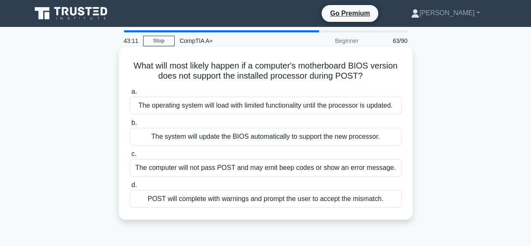
click at [212, 200] on div "POST will complete with warnings and prompt the user to accept the mismatch." at bounding box center [266, 199] width 272 height 18
click at [130, 188] on input "d. POST will complete with warnings and prompt the user to accept the mismatch." at bounding box center [130, 184] width 0 height 5
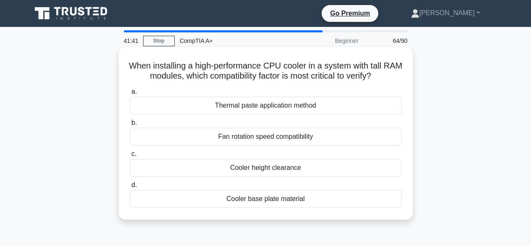
click at [243, 168] on div "Cooler height clearance" at bounding box center [266, 168] width 272 height 18
click at [130, 157] on input "c. Cooler height clearance" at bounding box center [130, 153] width 0 height 5
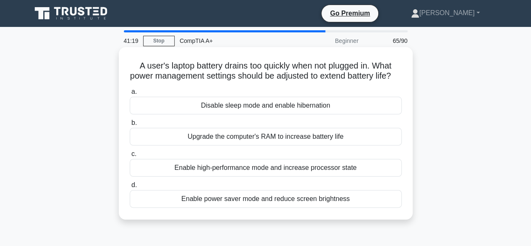
click at [197, 208] on div "Enable power saver mode and reduce screen brightness" at bounding box center [266, 199] width 272 height 18
click at [130, 188] on input "d. Enable power saver mode and reduce screen brightness" at bounding box center [130, 184] width 0 height 5
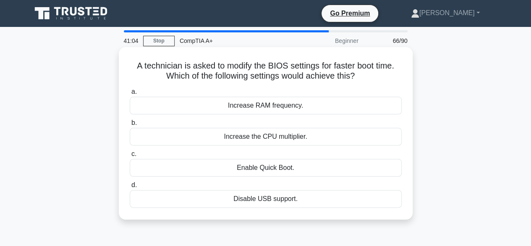
click at [234, 109] on div "Increase RAM frequency." at bounding box center [266, 106] width 272 height 18
click at [130, 95] on input "a. Increase RAM frequency." at bounding box center [130, 91] width 0 height 5
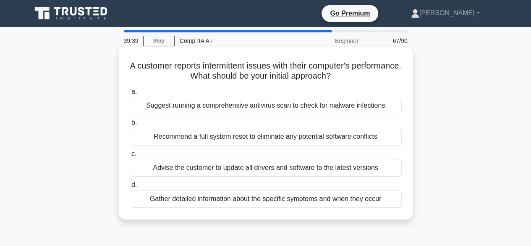
click at [191, 171] on div "Advise the customer to update all drivers and software to the latest versions" at bounding box center [266, 168] width 272 height 18
click at [130, 157] on input "c. Advise the customer to update all drivers and software to the latest versions" at bounding box center [130, 153] width 0 height 5
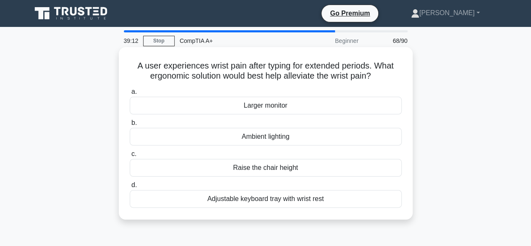
click at [273, 204] on div "Adjustable keyboard tray with wrist rest" at bounding box center [266, 199] width 272 height 18
click at [130, 188] on input "d. Adjustable keyboard tray with wrist rest" at bounding box center [130, 184] width 0 height 5
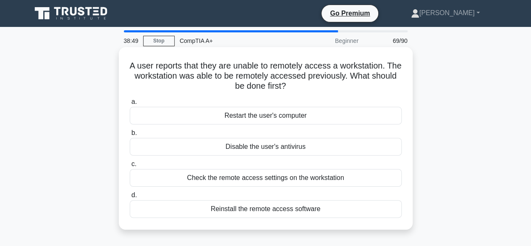
click at [189, 177] on div "Check the remote access settings on the workstation" at bounding box center [266, 178] width 272 height 18
click at [130, 167] on input "c. Check the remote access settings on the workstation" at bounding box center [130, 163] width 0 height 5
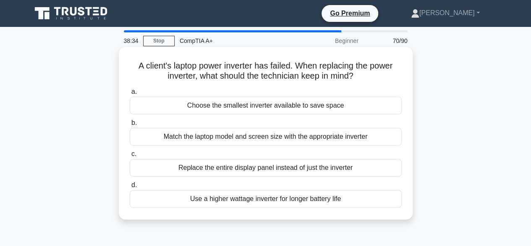
click at [184, 136] on div "Match the laptop model and screen size with the appropriate inverter" at bounding box center [266, 137] width 272 height 18
click at [130, 126] on input "b. Match the laptop model and screen size with the appropriate inverter" at bounding box center [130, 122] width 0 height 5
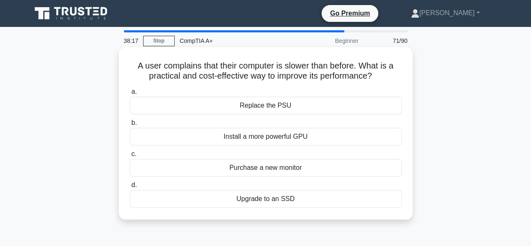
click at [241, 200] on div "Upgrade to an SSD" at bounding box center [266, 199] width 272 height 18
click at [130, 188] on input "d. Upgrade to an SSD" at bounding box center [130, 184] width 0 height 5
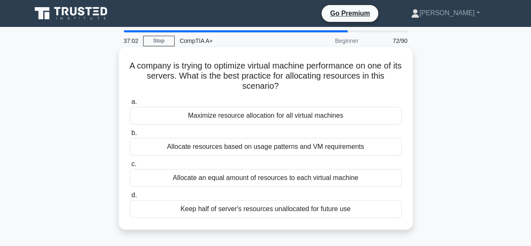
click at [234, 122] on div "Maximize resource allocation for all virtual machines" at bounding box center [266, 116] width 272 height 18
click at [130, 105] on input "a. Maximize resource allocation for all virtual machines" at bounding box center [130, 101] width 0 height 5
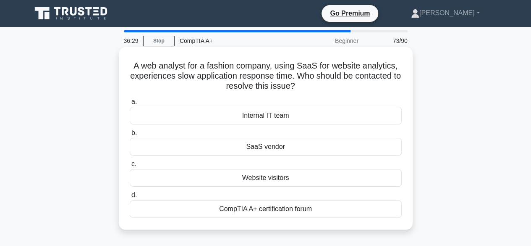
click at [262, 118] on div "Internal IT team" at bounding box center [266, 116] width 272 height 18
click at [130, 105] on input "a. Internal IT team" at bounding box center [130, 101] width 0 height 5
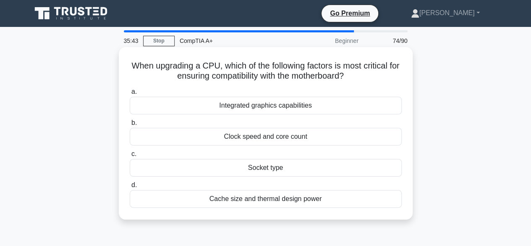
click at [227, 137] on div "Clock speed and core count" at bounding box center [266, 137] width 272 height 18
click at [130, 126] on input "b. Clock speed and core count" at bounding box center [130, 122] width 0 height 5
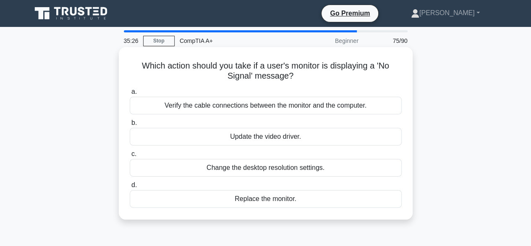
click at [186, 108] on div "Verify the cable connections between the monitor and the computer." at bounding box center [266, 106] width 272 height 18
click at [130, 95] on input "a. Verify the cable connections between the monitor and the computer." at bounding box center [130, 91] width 0 height 5
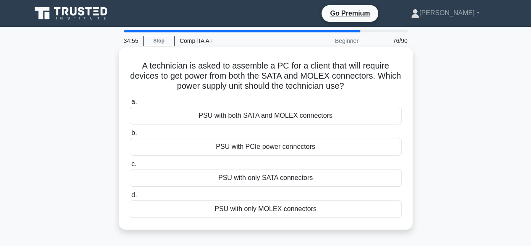
click at [223, 119] on div "PSU with both SATA and MOLEX connectors" at bounding box center [266, 116] width 272 height 18
click at [130, 105] on input "a. PSU with both SATA and MOLEX connectors" at bounding box center [130, 101] width 0 height 5
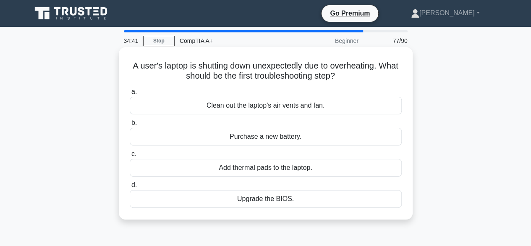
click at [204, 103] on div "Clean out the laptop's air vents and fan." at bounding box center [266, 106] width 272 height 18
click at [130, 95] on input "a. Clean out the laptop's air vents and fan." at bounding box center [130, 91] width 0 height 5
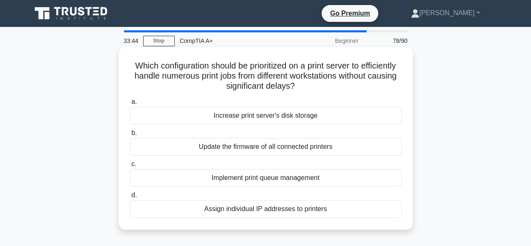
click at [242, 210] on div "Assign individual IP addresses to printers" at bounding box center [266, 209] width 272 height 18
click at [130, 198] on input "d. Assign individual IP addresses to printers" at bounding box center [130, 194] width 0 height 5
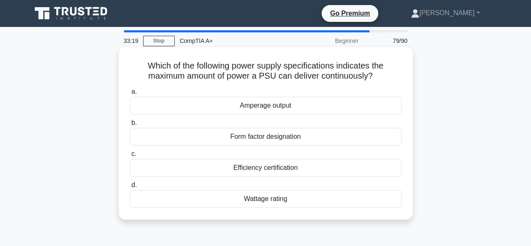
click at [249, 200] on div "Wattage rating" at bounding box center [266, 199] width 272 height 18
click at [130, 188] on input "d. Wattage rating" at bounding box center [130, 184] width 0 height 5
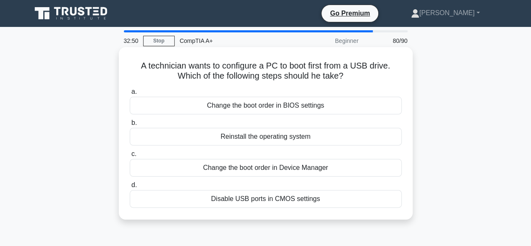
click at [236, 172] on div "Change the boot order in Device Manager" at bounding box center [266, 168] width 272 height 18
click at [130, 157] on input "c. Change the boot order in Device Manager" at bounding box center [130, 153] width 0 height 5
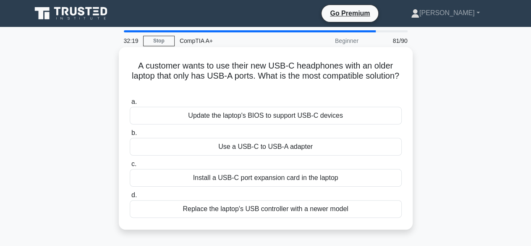
click at [276, 148] on div "Use a USB-C to USB-A adapter" at bounding box center [266, 147] width 272 height 18
click at [130, 136] on input "b. Use a USB-C to USB-A adapter" at bounding box center [130, 132] width 0 height 5
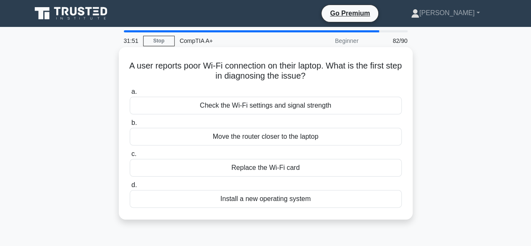
click at [213, 107] on div "Check the Wi-Fi settings and signal strength" at bounding box center [266, 106] width 272 height 18
click at [130, 95] on input "a. Check the Wi-Fi settings and signal strength" at bounding box center [130, 91] width 0 height 5
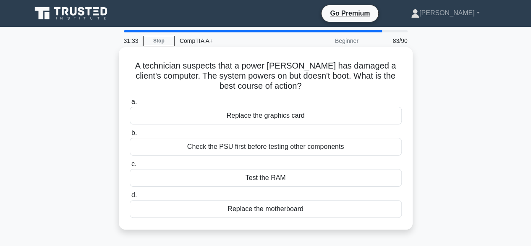
click at [229, 146] on div "Check the PSU first before testing other components" at bounding box center [266, 147] width 272 height 18
click at [130, 136] on input "b. Check the PSU first before testing other components" at bounding box center [130, 132] width 0 height 5
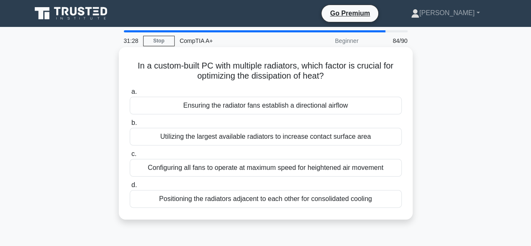
drag, startPoint x: 220, startPoint y: 69, endPoint x: 322, endPoint y: 60, distance: 102.1
click at [261, 197] on div "Positioning the radiators adjacent to each other for consolidated cooling" at bounding box center [266, 199] width 272 height 18
click at [130, 188] on input "d. Positioning the radiators adjacent to each other for consolidated cooling" at bounding box center [130, 184] width 0 height 5
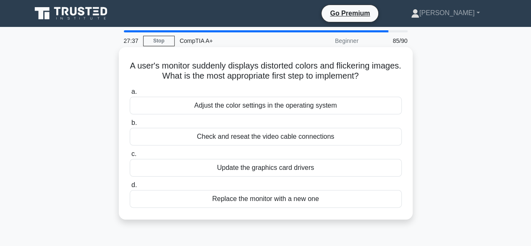
click at [280, 111] on div "Adjust the color settings in the operating system" at bounding box center [266, 106] width 272 height 18
click at [130, 95] on input "a. Adjust the color settings in the operating system" at bounding box center [130, 91] width 0 height 5
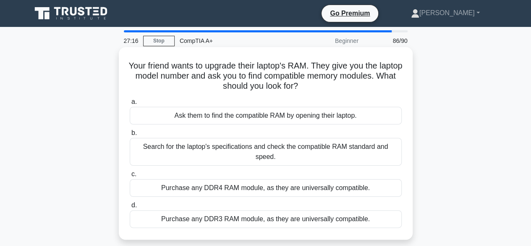
click at [205, 150] on div "Search for the laptop's specifications and check the compatible RAM standard an…" at bounding box center [266, 152] width 272 height 28
click at [130, 136] on input "b. Search for the laptop's specifications and check the compatible RAM standard…" at bounding box center [130, 132] width 0 height 5
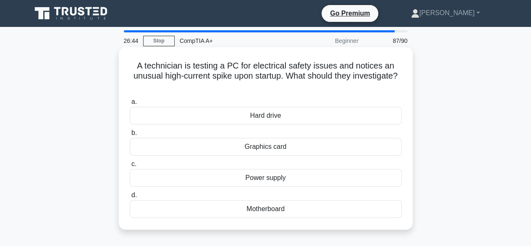
click at [245, 176] on div "Power supply" at bounding box center [266, 178] width 272 height 18
click at [130, 167] on input "c. Power supply" at bounding box center [130, 163] width 0 height 5
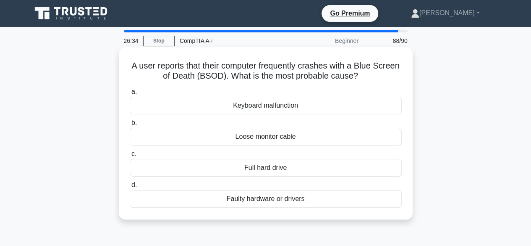
click at [241, 138] on div "Loose monitor cable" at bounding box center [266, 137] width 272 height 18
click at [130, 126] on input "b. Loose monitor cable" at bounding box center [130, 122] width 0 height 5
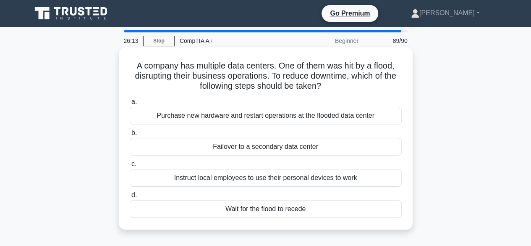
click at [277, 115] on div "Purchase new hardware and restart operations at the flooded data center" at bounding box center [266, 116] width 272 height 18
click at [130, 105] on input "a. Purchase new hardware and restart operations at the flooded data center" at bounding box center [130, 101] width 0 height 5
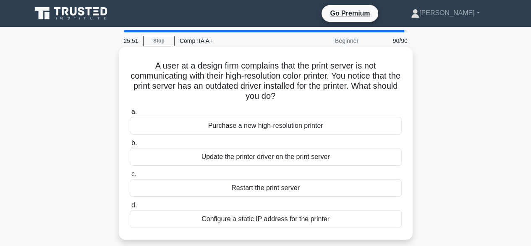
click at [251, 158] on div "Update the printer driver on the print server" at bounding box center [266, 157] width 272 height 18
click at [130, 146] on input "b. Update the printer driver on the print server" at bounding box center [130, 142] width 0 height 5
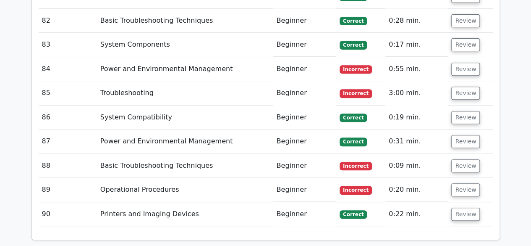
scroll to position [3319, 0]
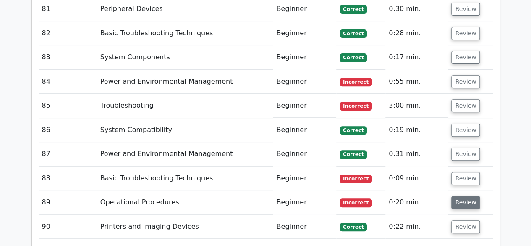
click at [469, 196] on button "Review" at bounding box center [466, 202] width 29 height 13
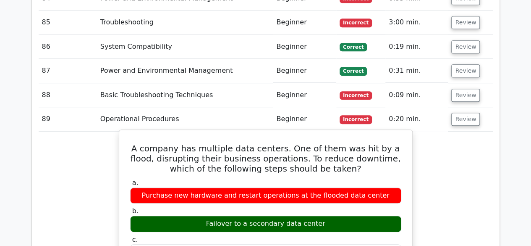
scroll to position [3403, 0]
